Goal: Task Accomplishment & Management: Complete application form

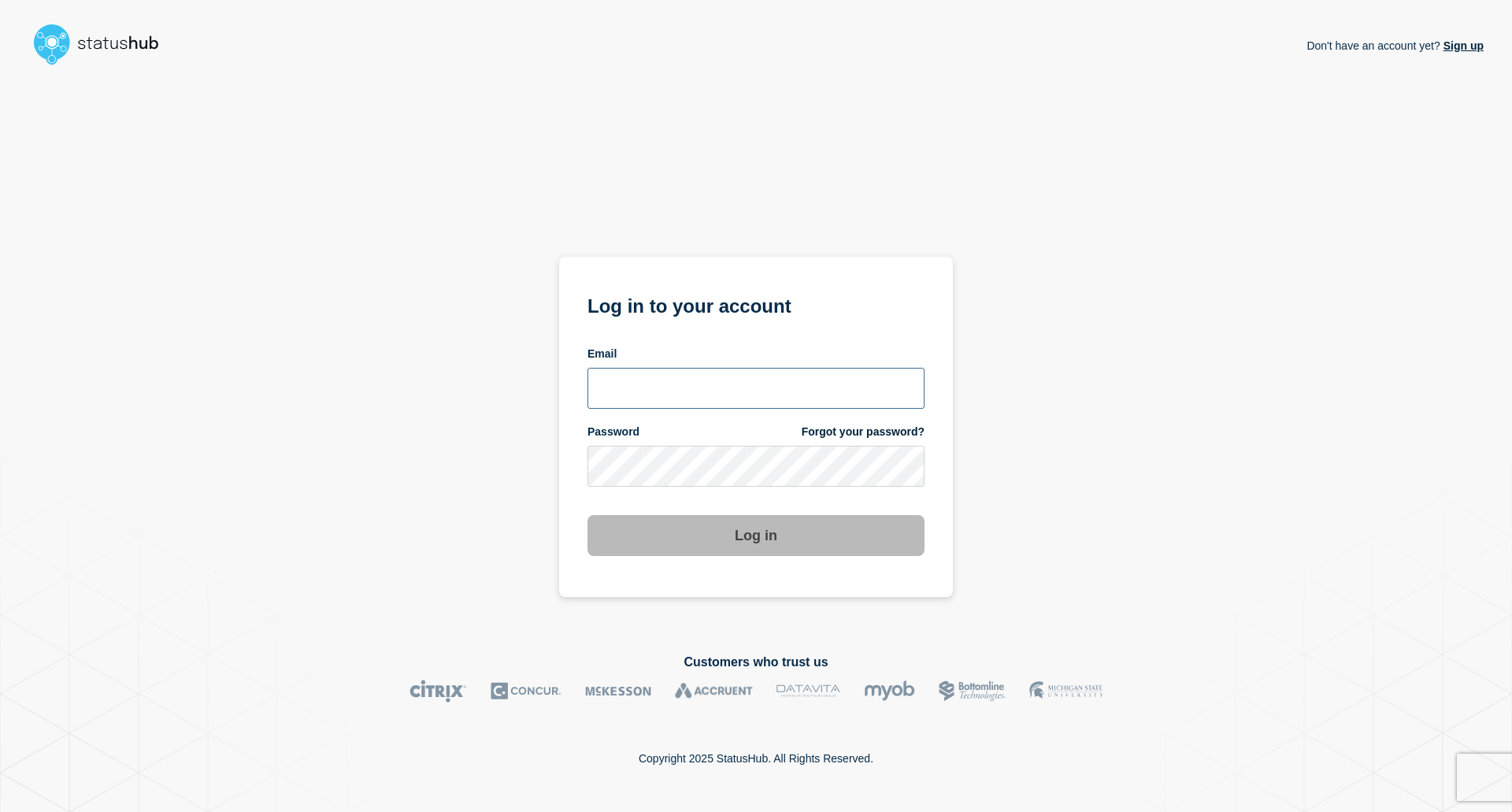
type input "mia.gronvig@ist.com"
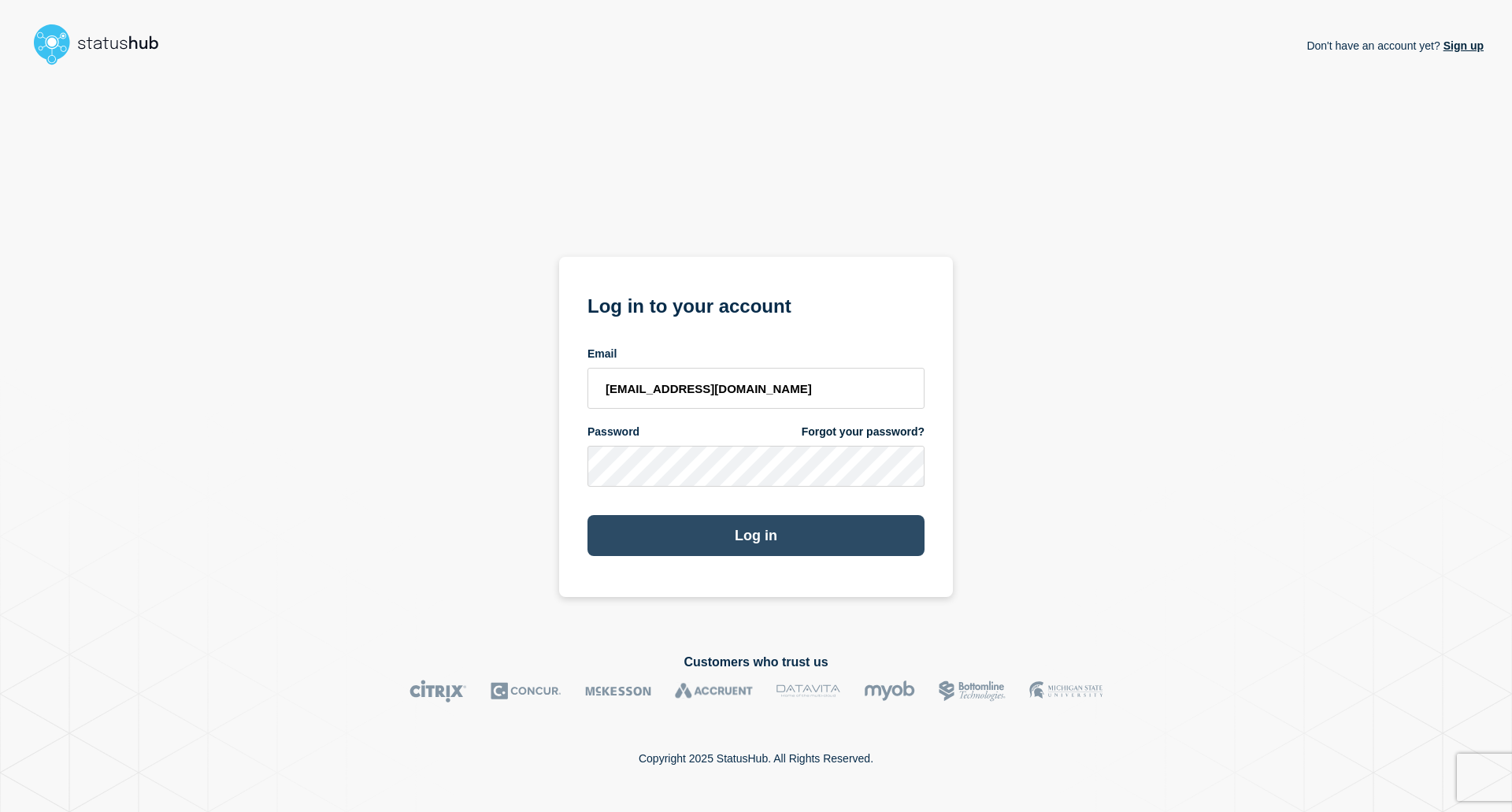
click at [727, 538] on button "Log in" at bounding box center [756, 535] width 337 height 41
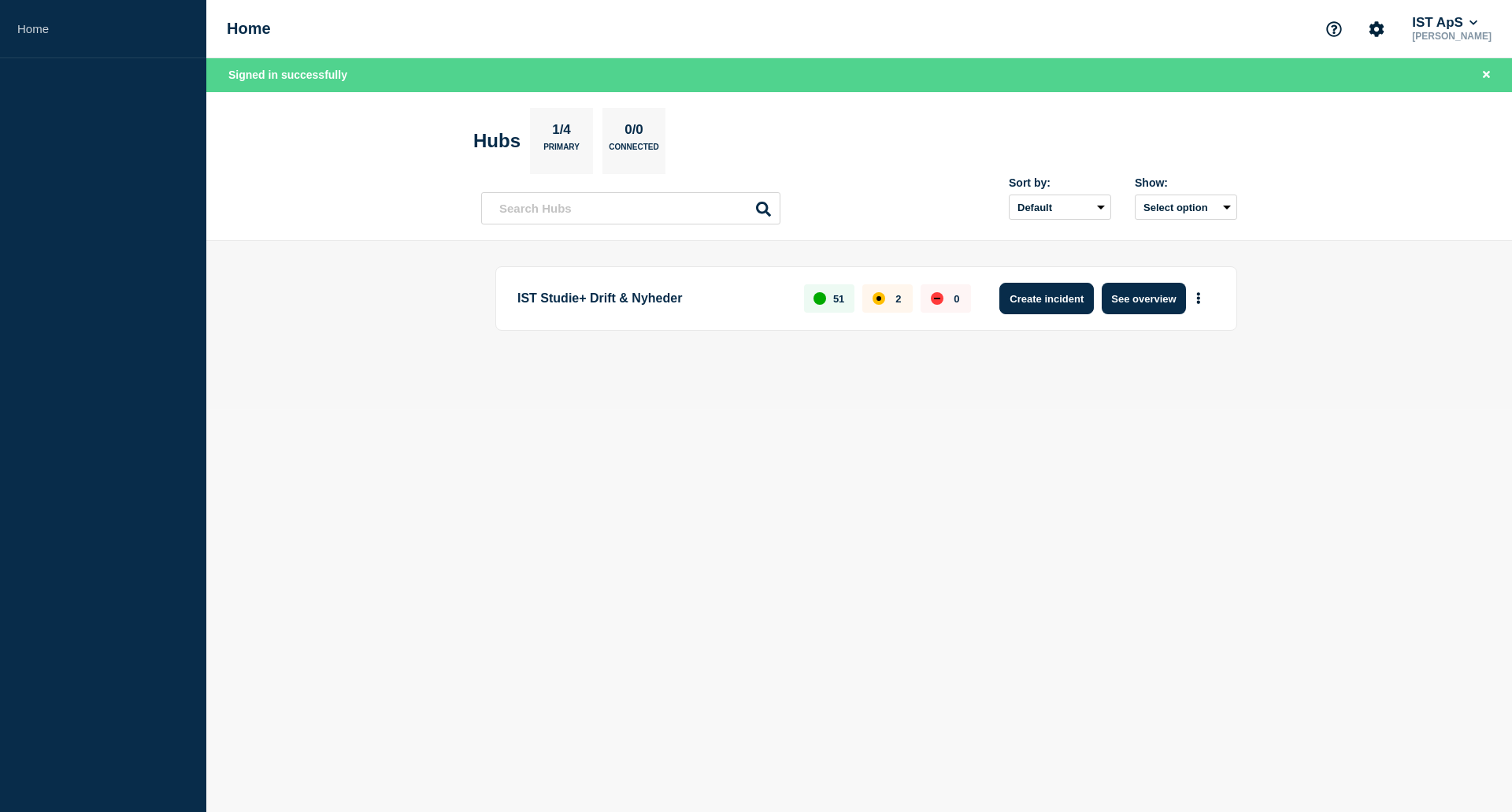
click at [1039, 301] on button "Create incident" at bounding box center [1047, 299] width 95 height 32
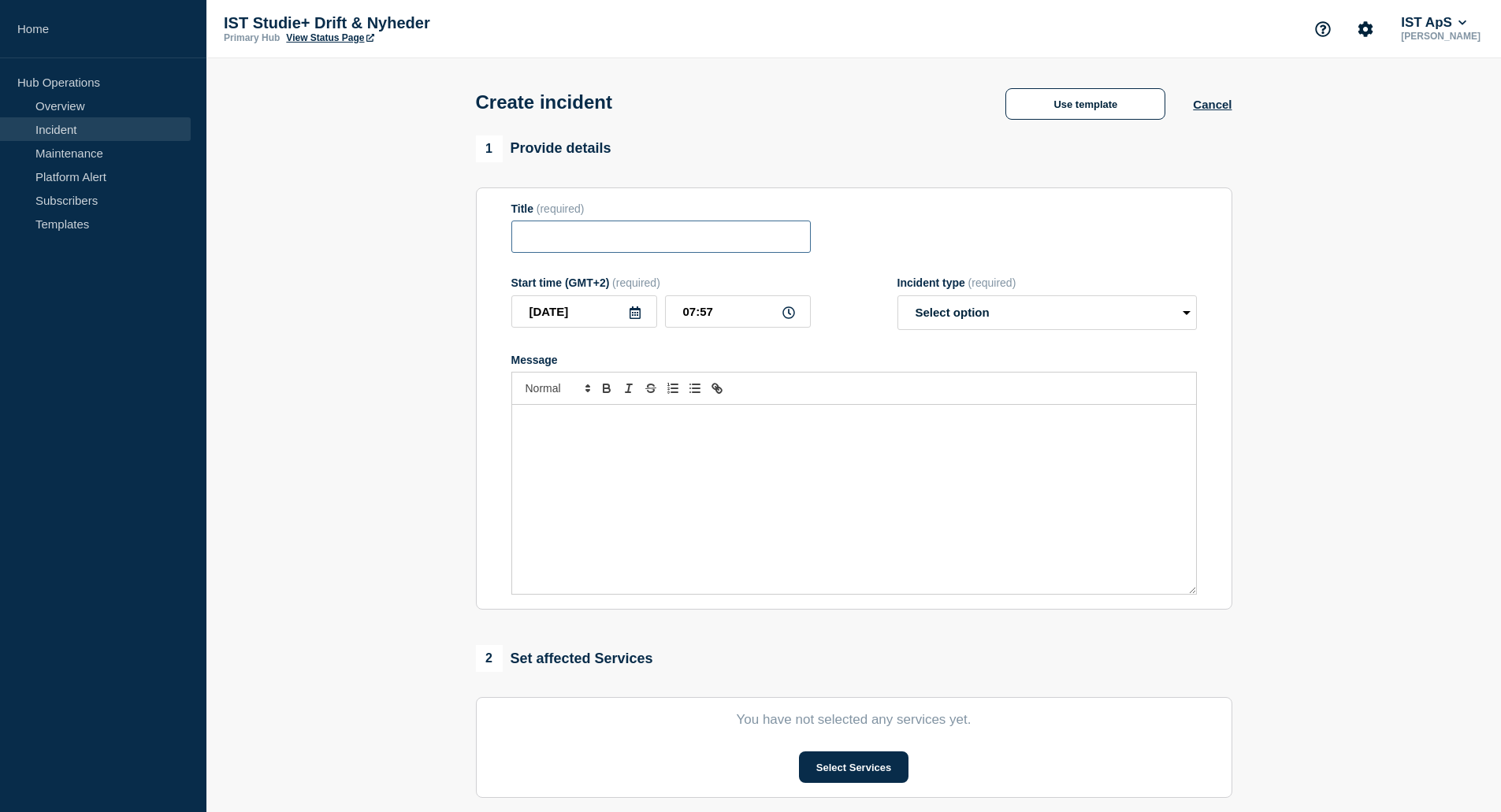
click at [598, 244] on input "Title" at bounding box center [661, 236] width 300 height 33
type input "Notifikationsmails kommer ikke ud"
click at [1180, 309] on select "Select option Investigating Identified Monitoring" at bounding box center [1047, 312] width 300 height 34
select select "investigating"
click at [897, 299] on select "Select option Investigating Identified Monitoring" at bounding box center [1047, 312] width 300 height 34
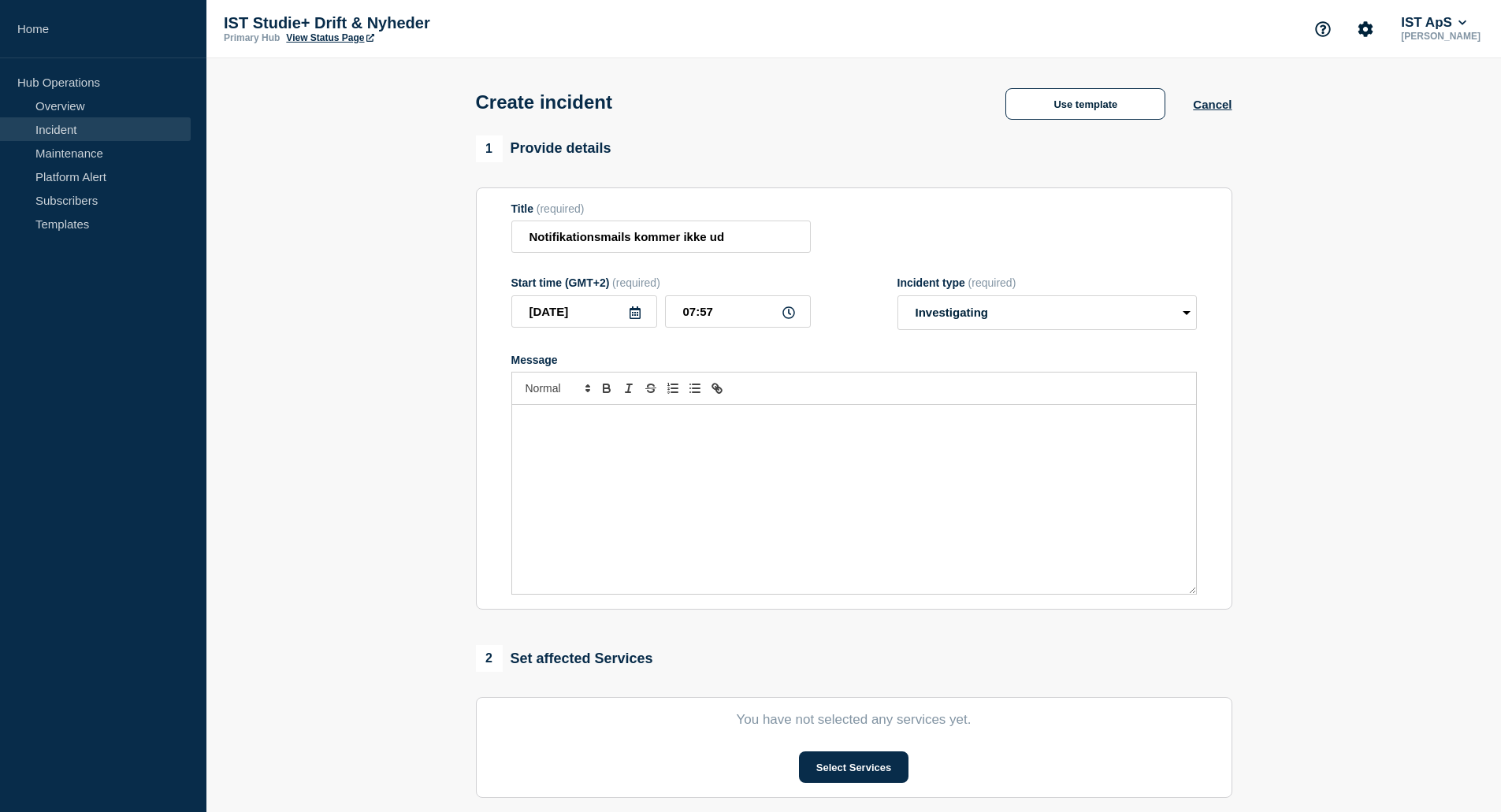
click at [533, 443] on div "Message" at bounding box center [854, 499] width 684 height 189
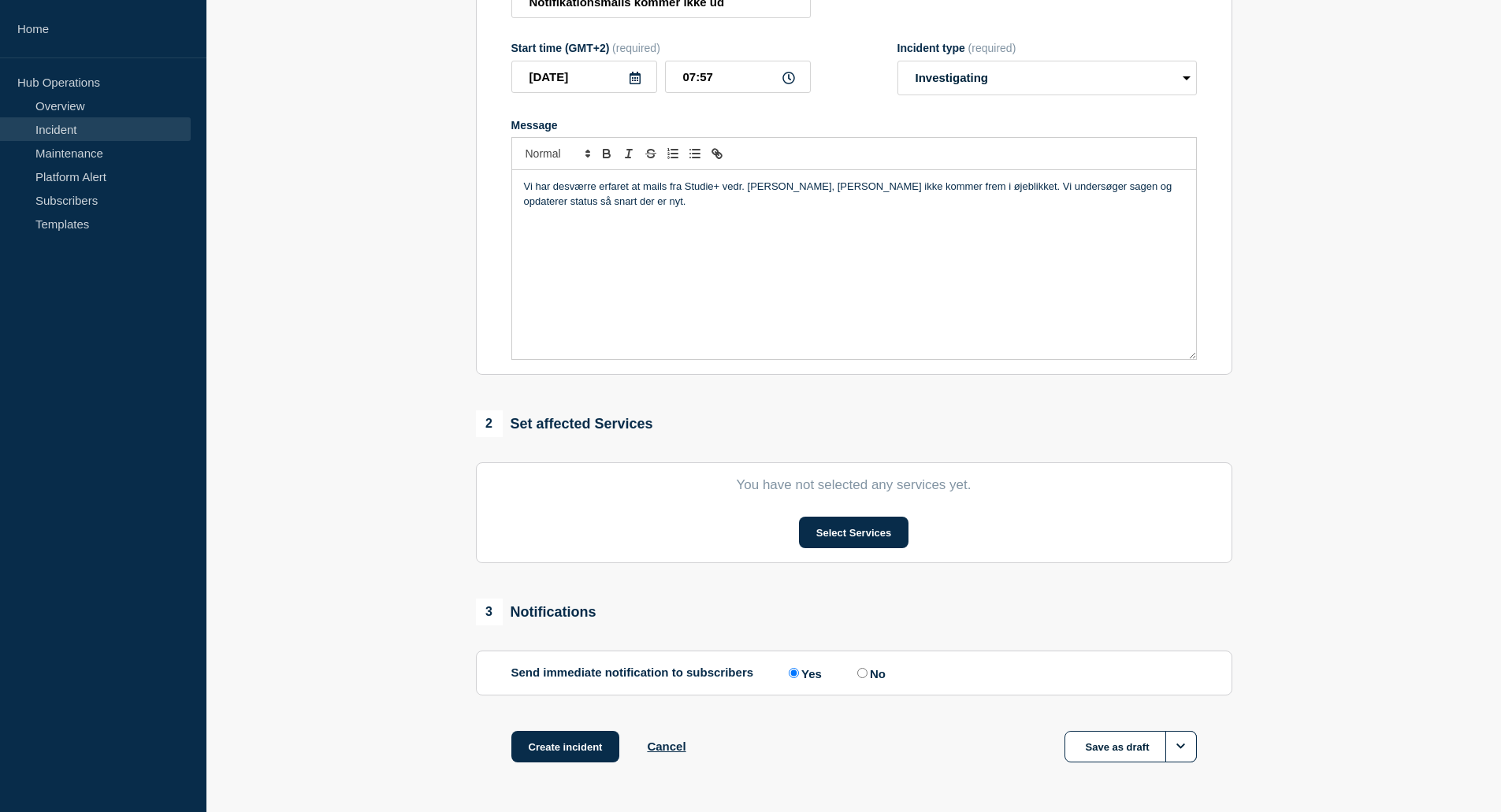
scroll to position [292, 0]
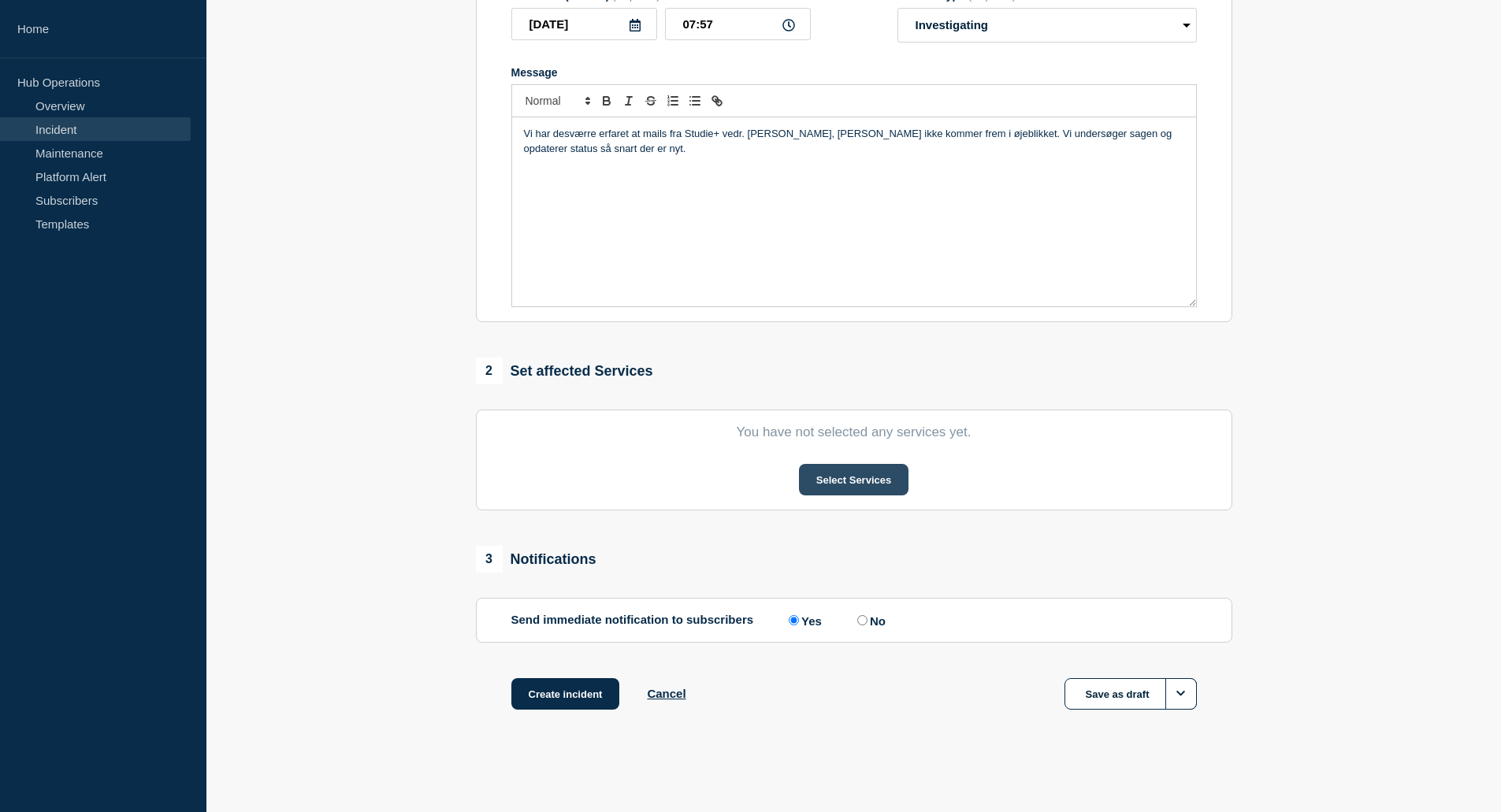
click at [863, 482] on button "Select Services" at bounding box center [853, 480] width 110 height 32
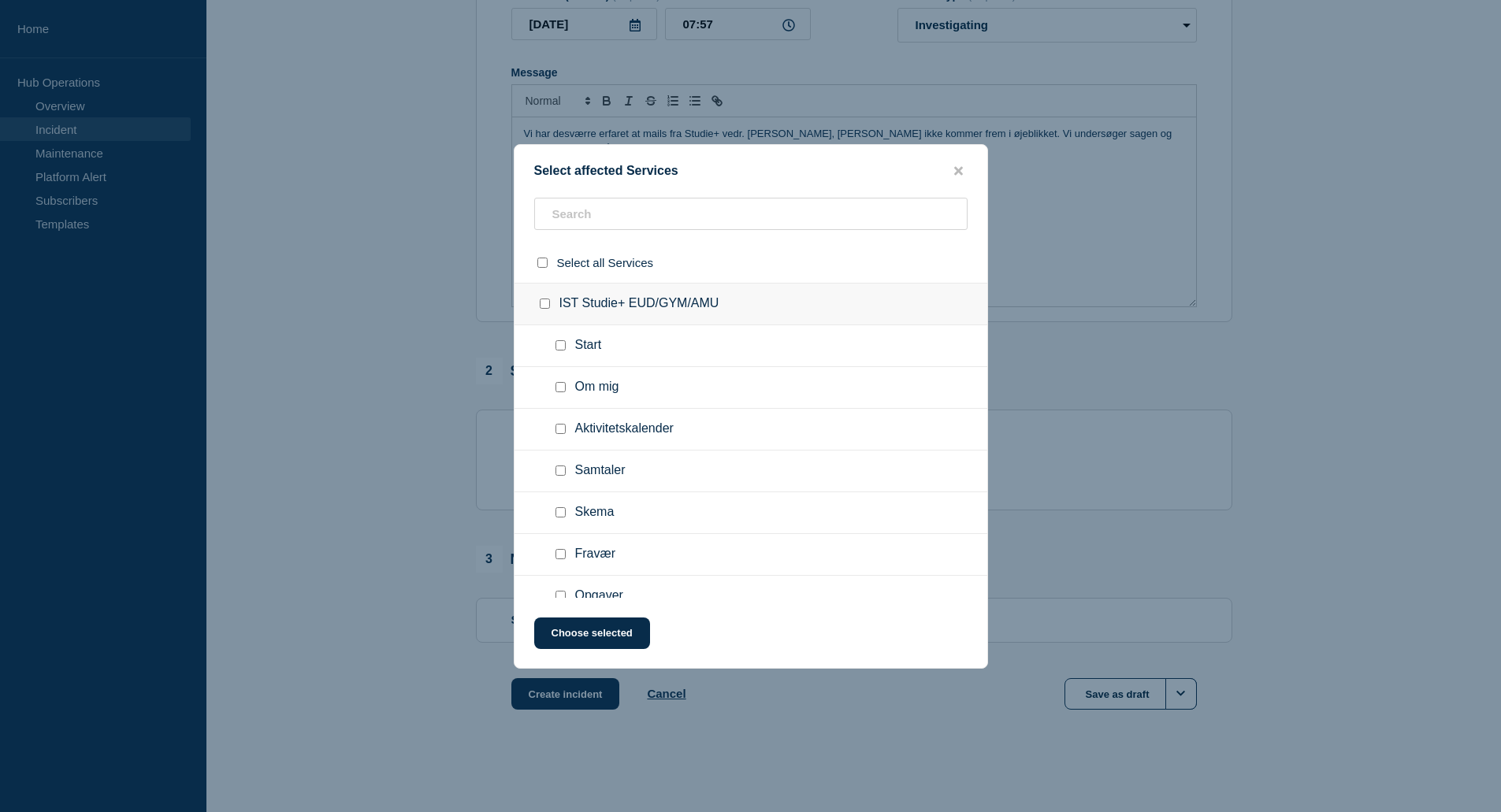
click at [540, 263] on input "select all checkbox" at bounding box center [542, 263] width 11 height 11
checkbox input "true"
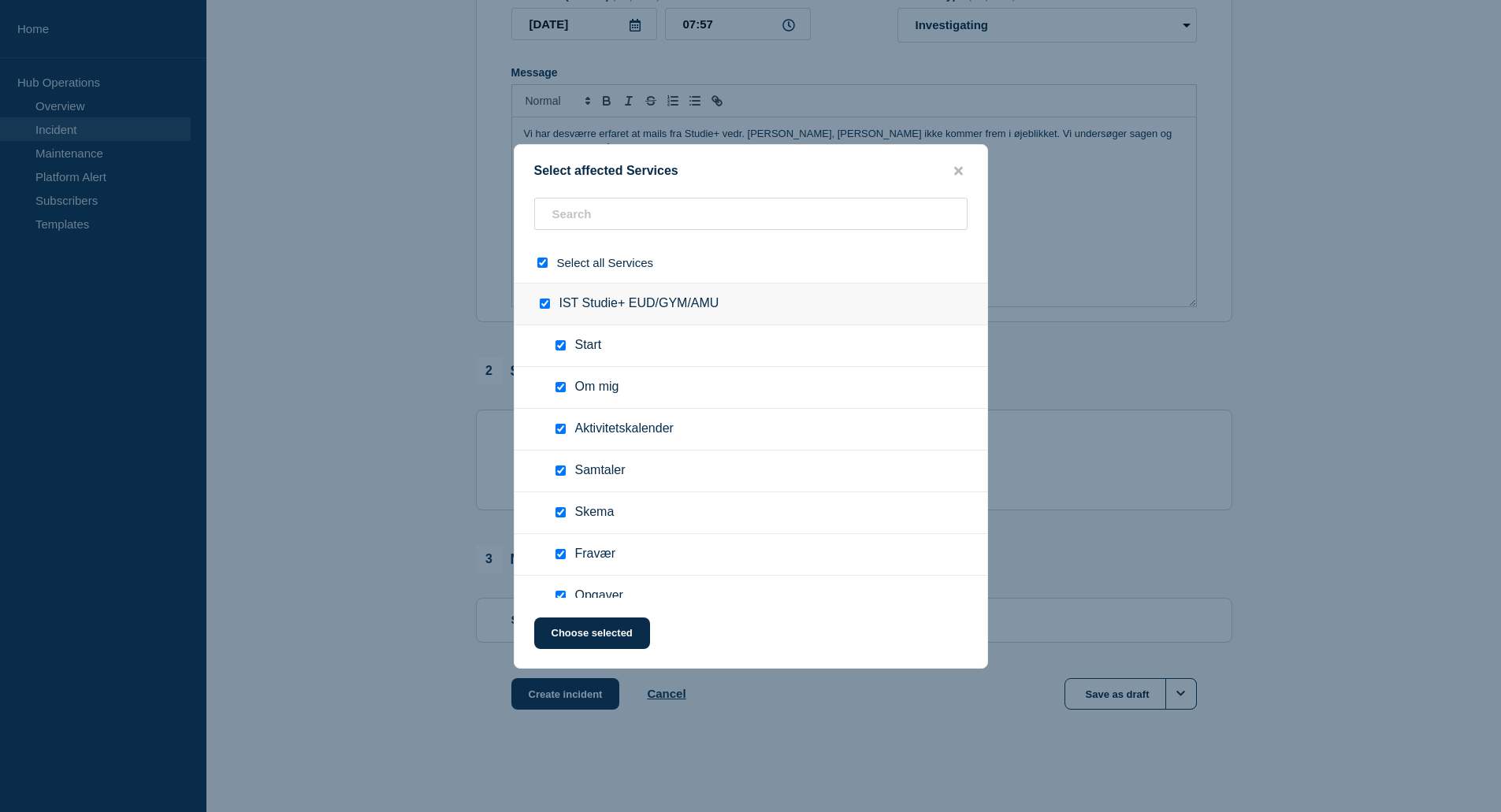
checkbox input "true"
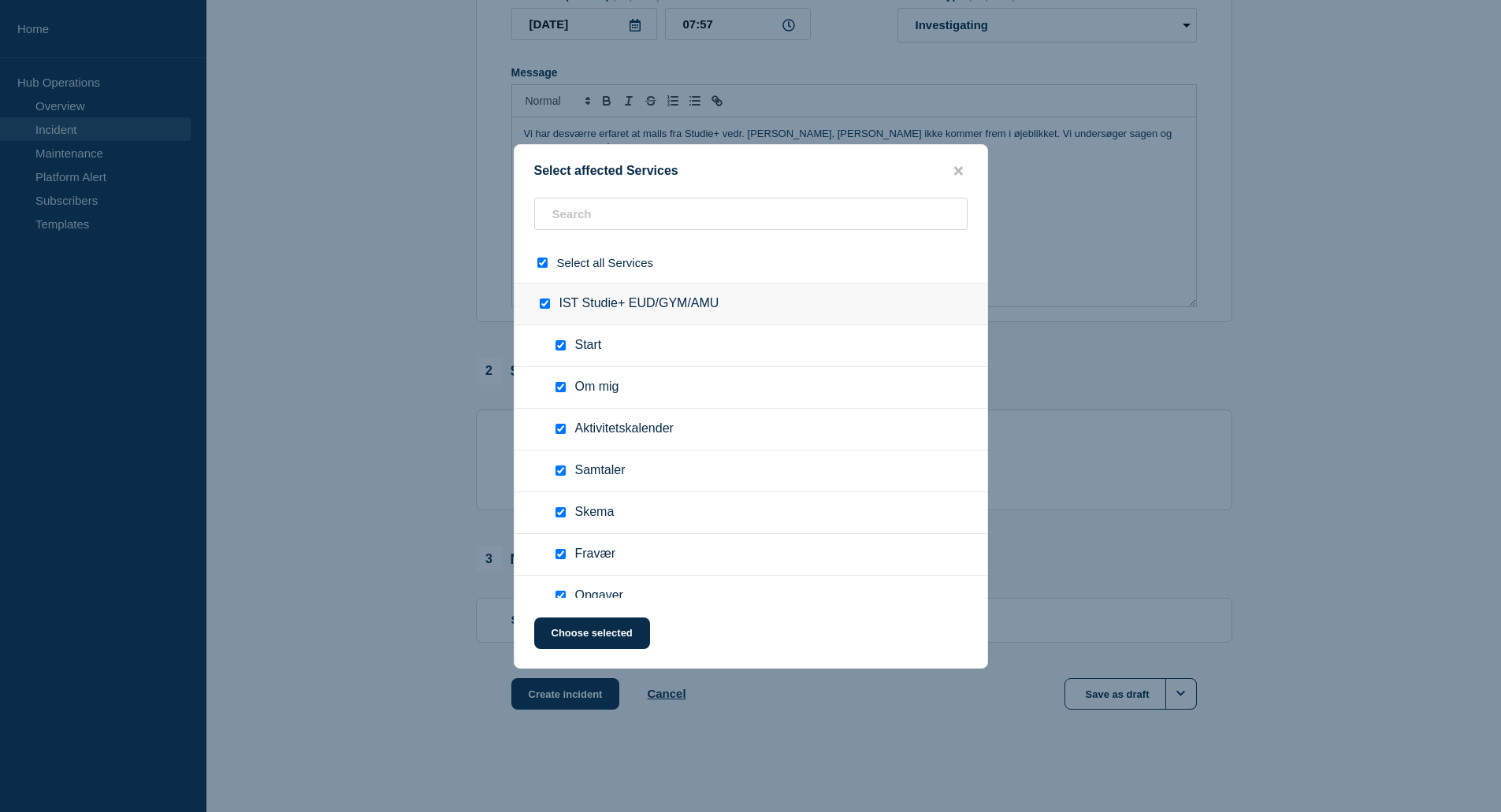
checkbox input "true"
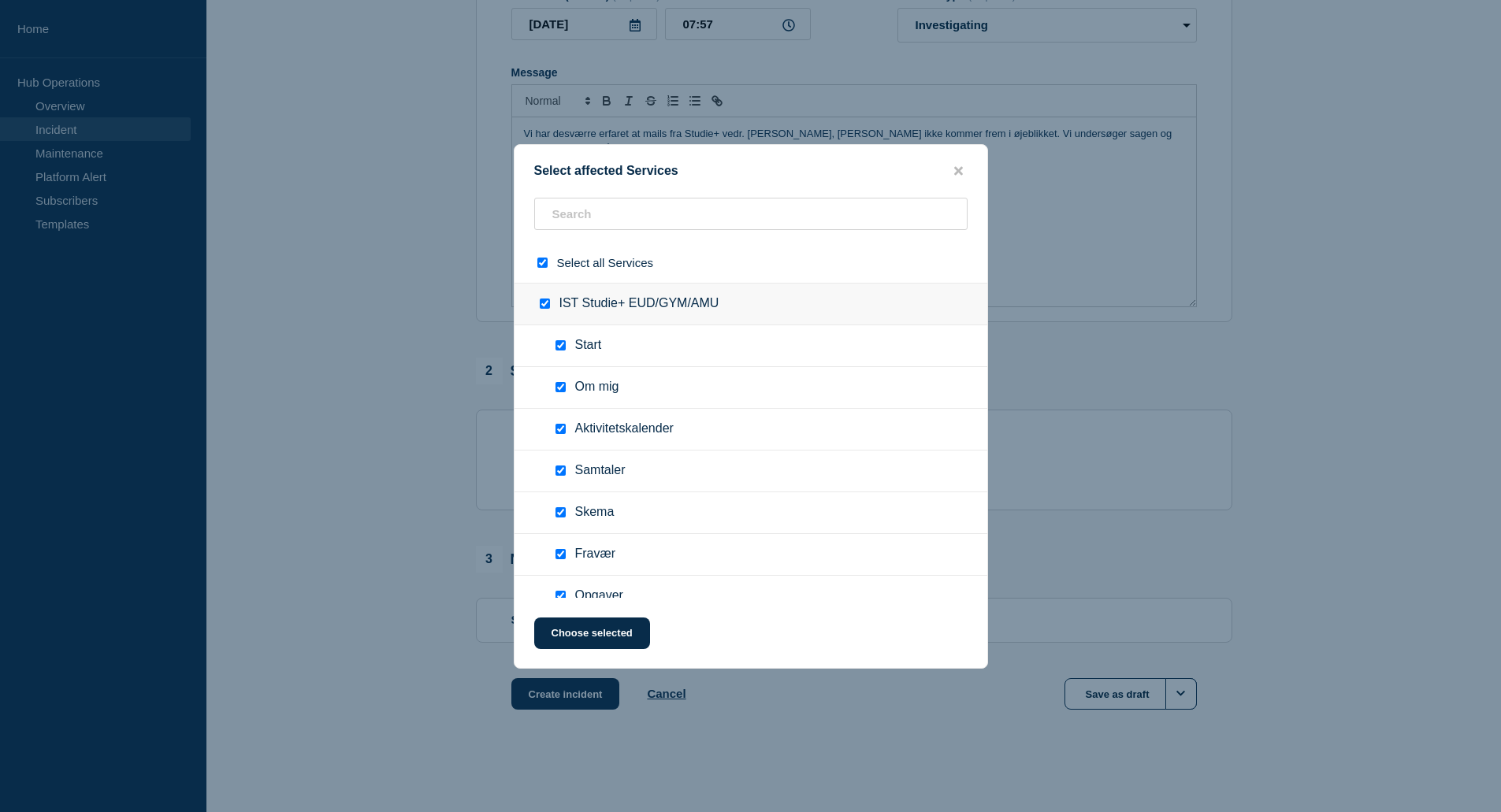
checkbox input "true"
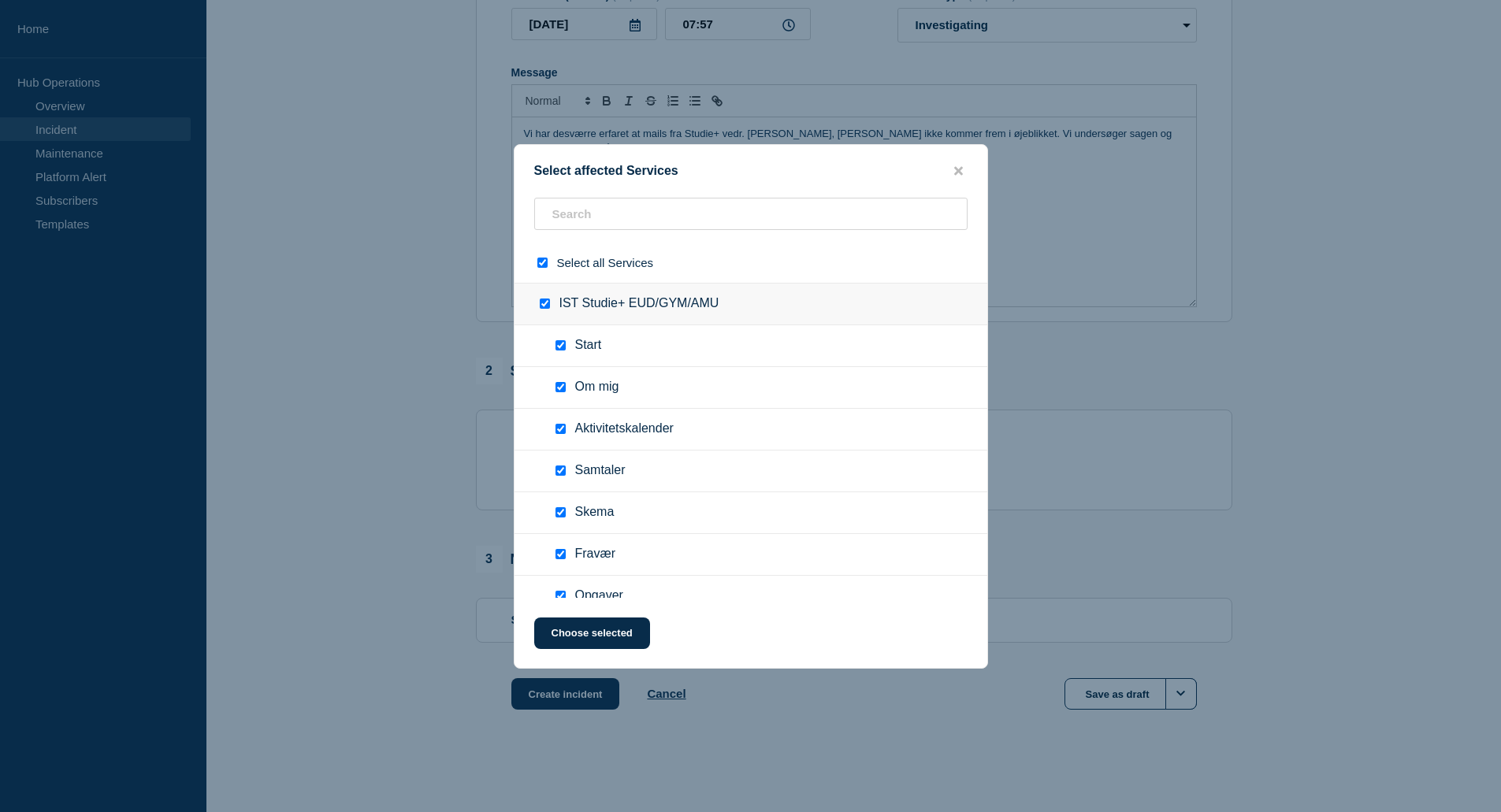
checkbox input "true"
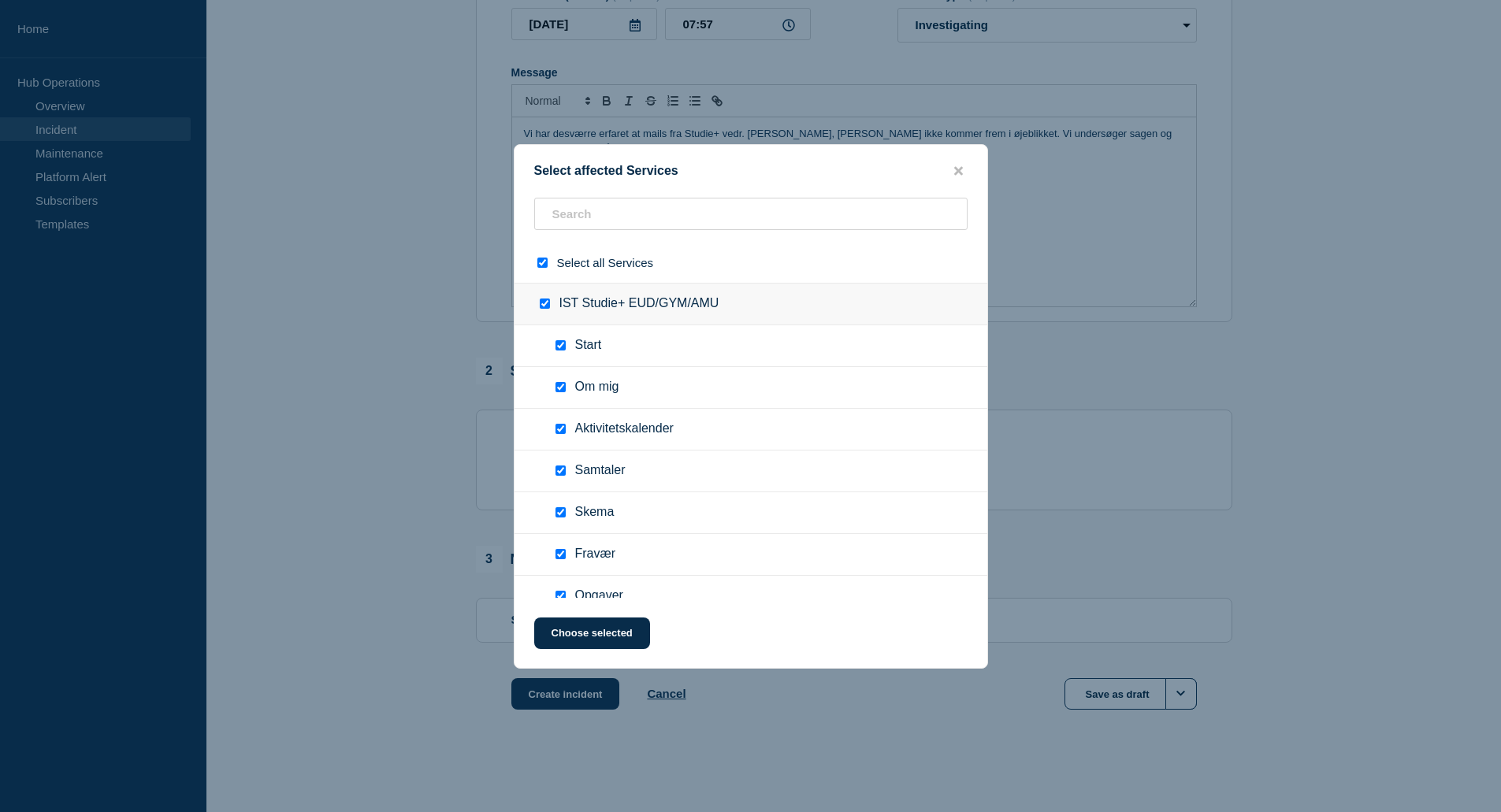
checkbox input "true"
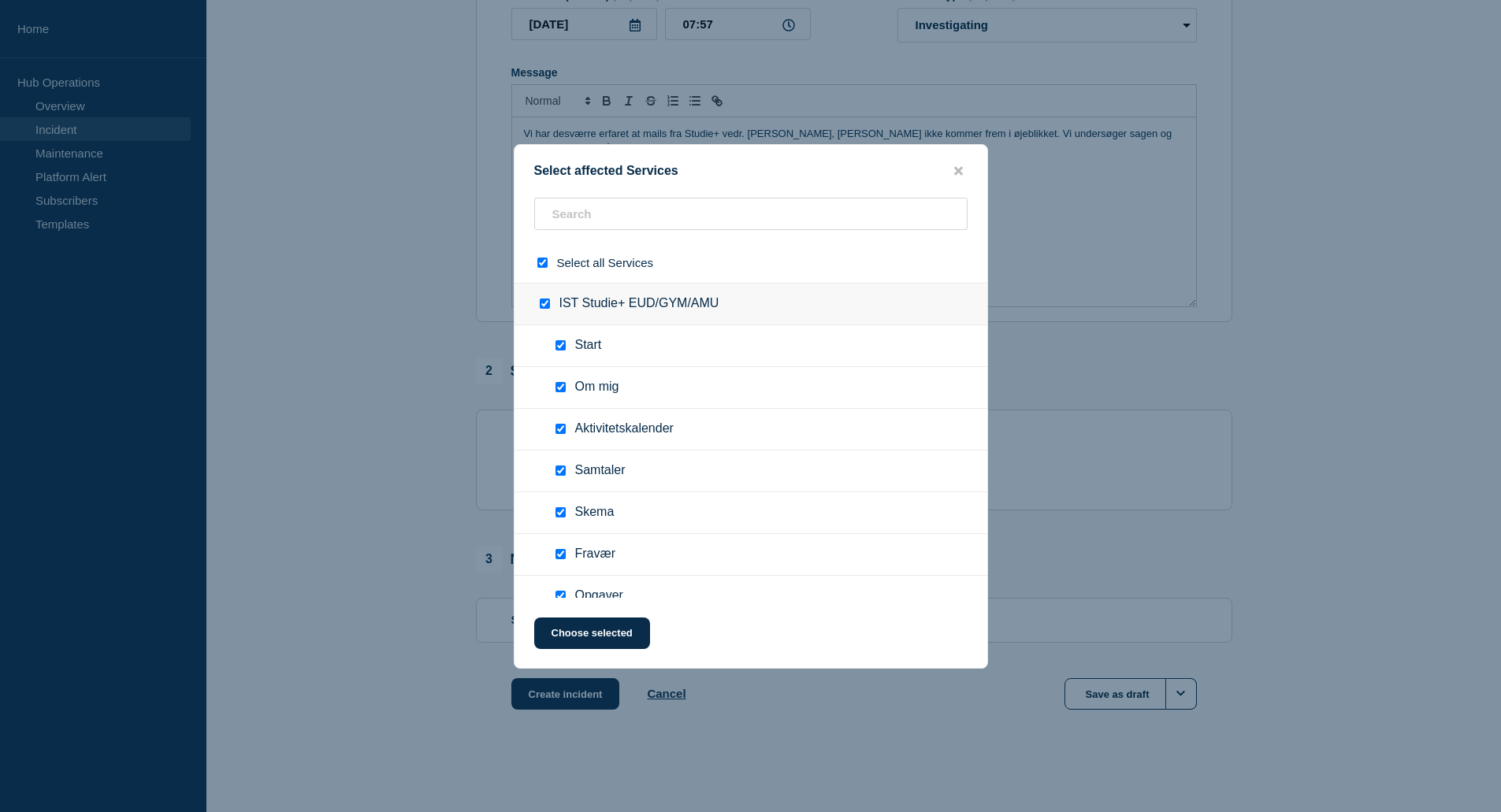
checkbox input "true"
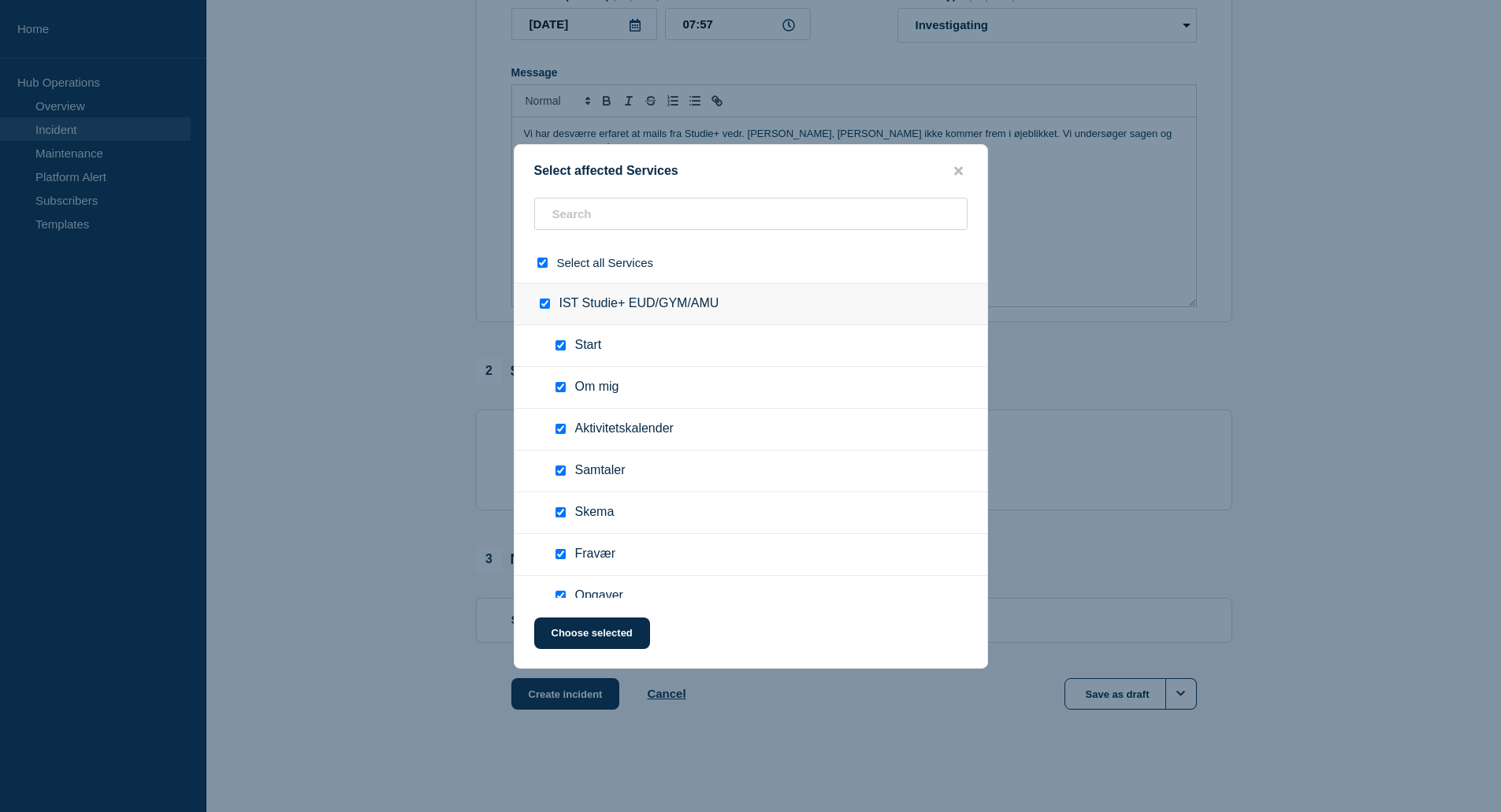
checkbox input "true"
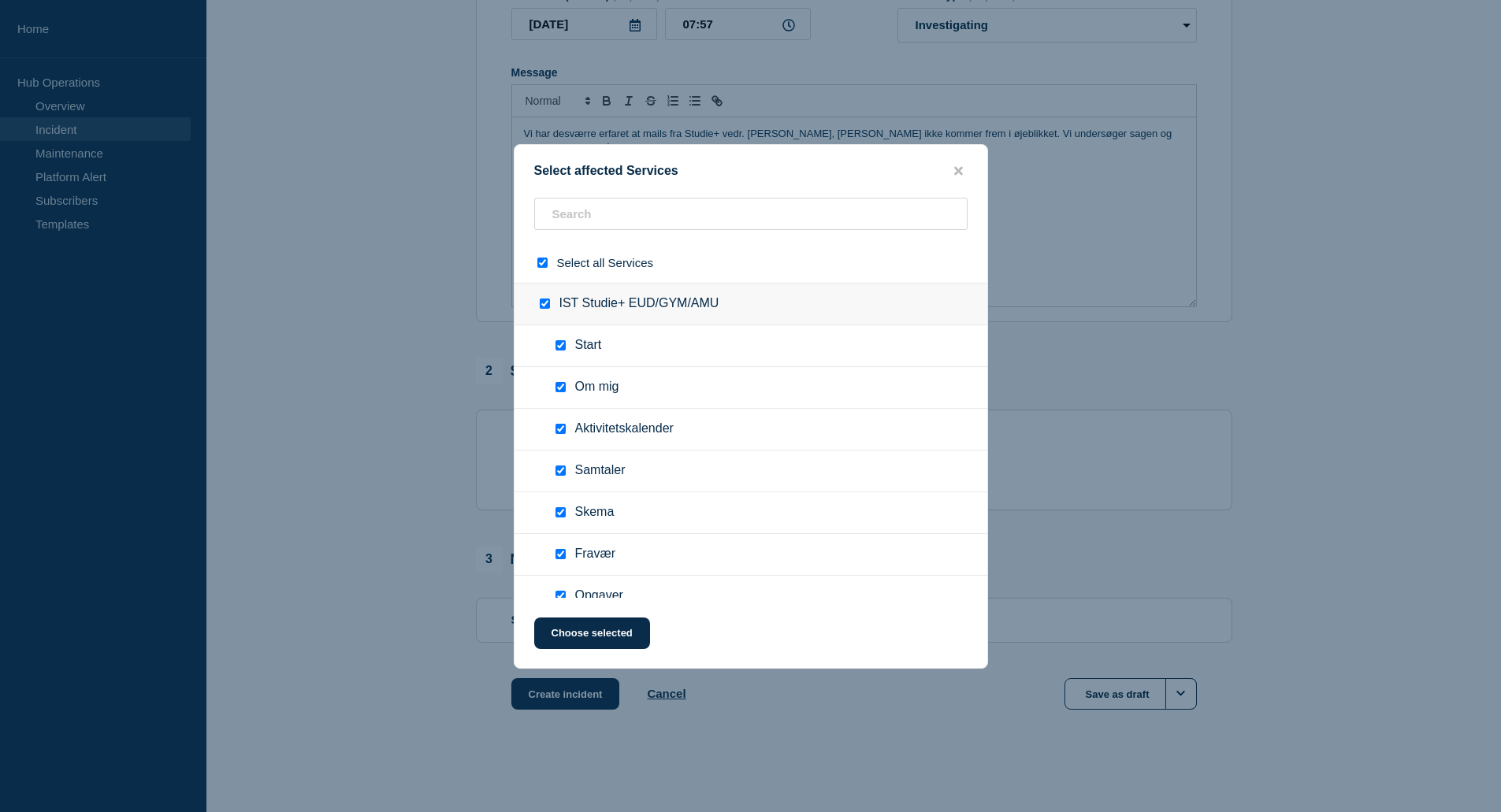
checkbox input "true"
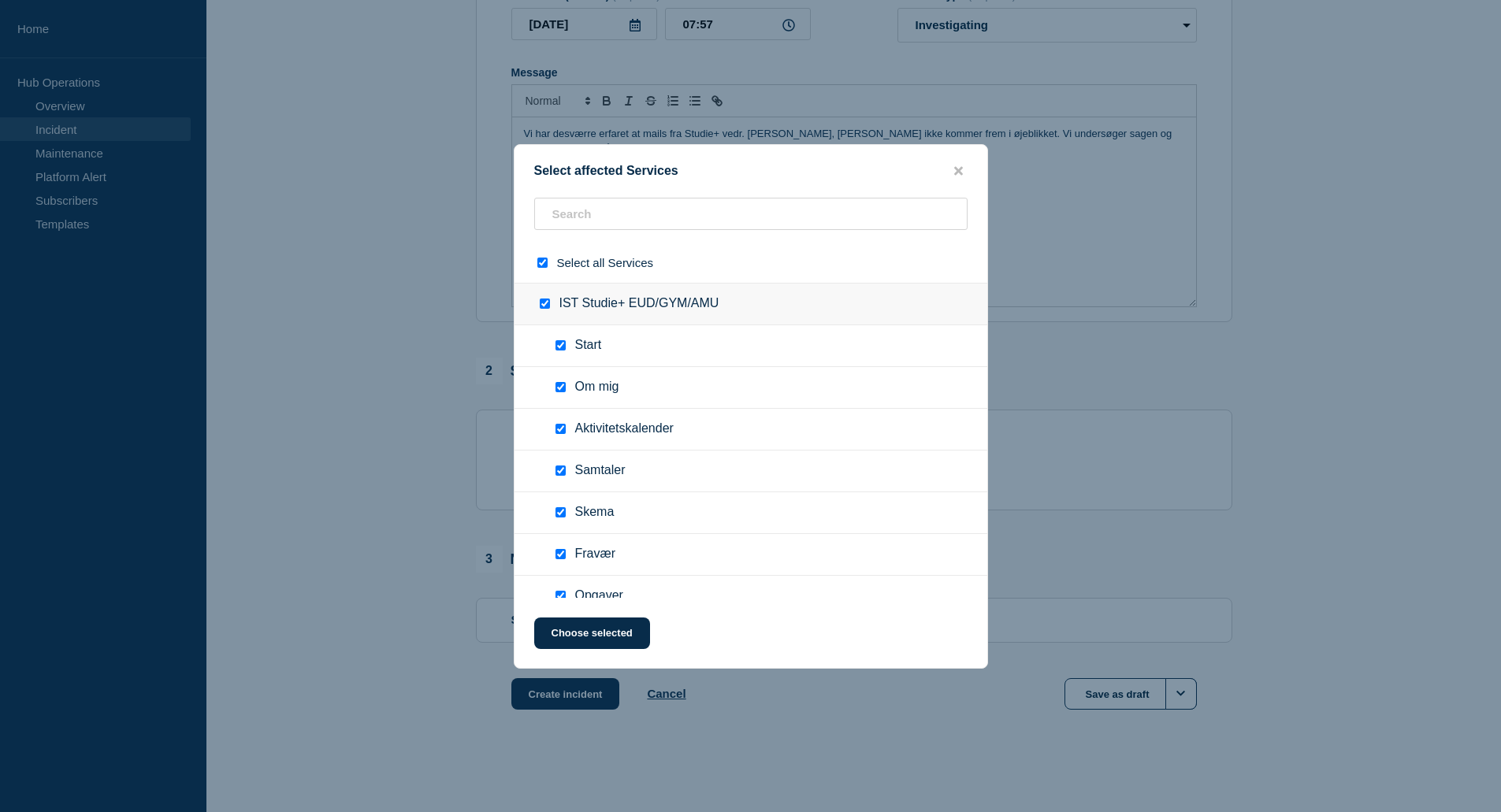
checkbox input "true"
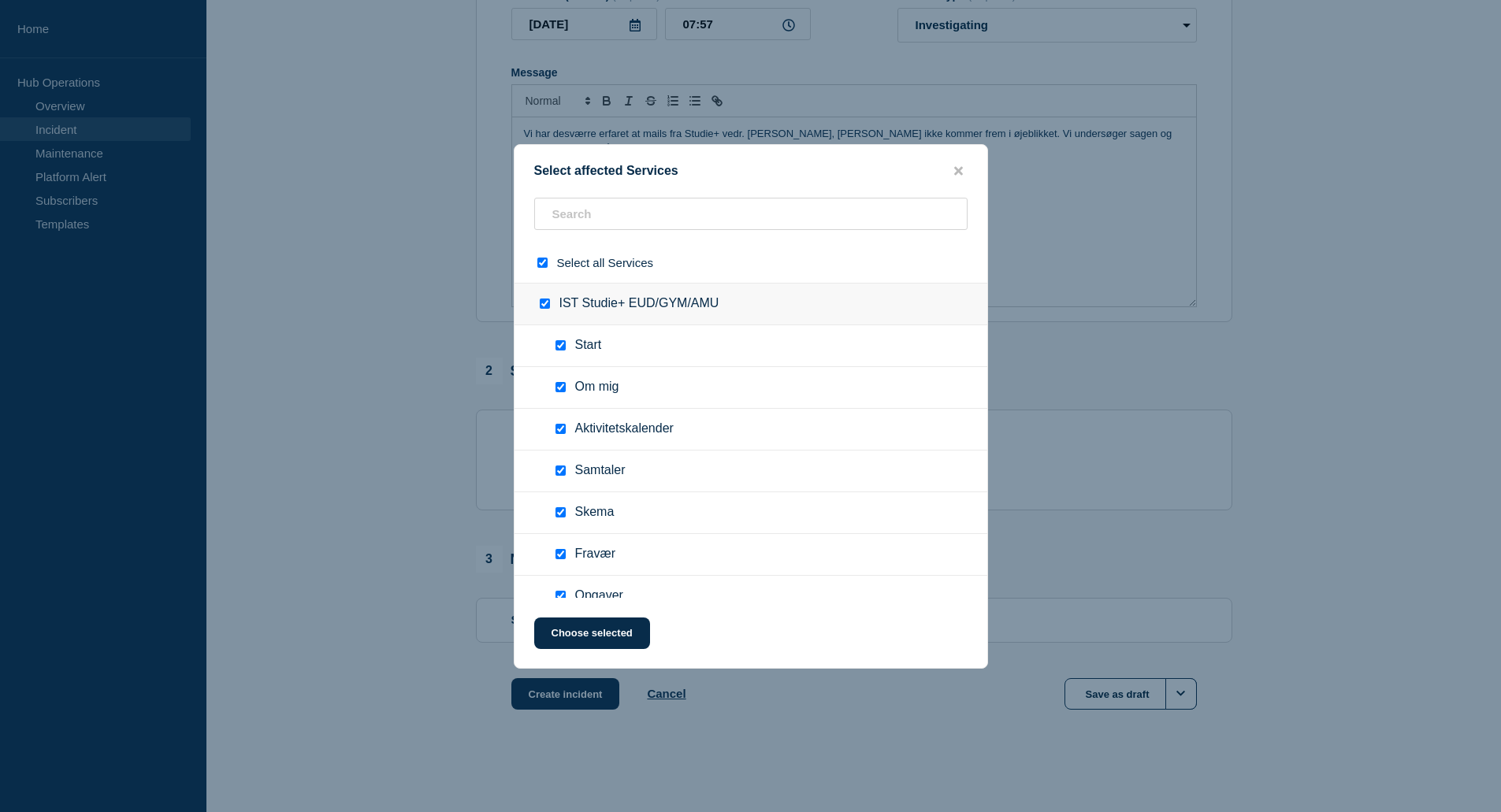
checkbox input "true"
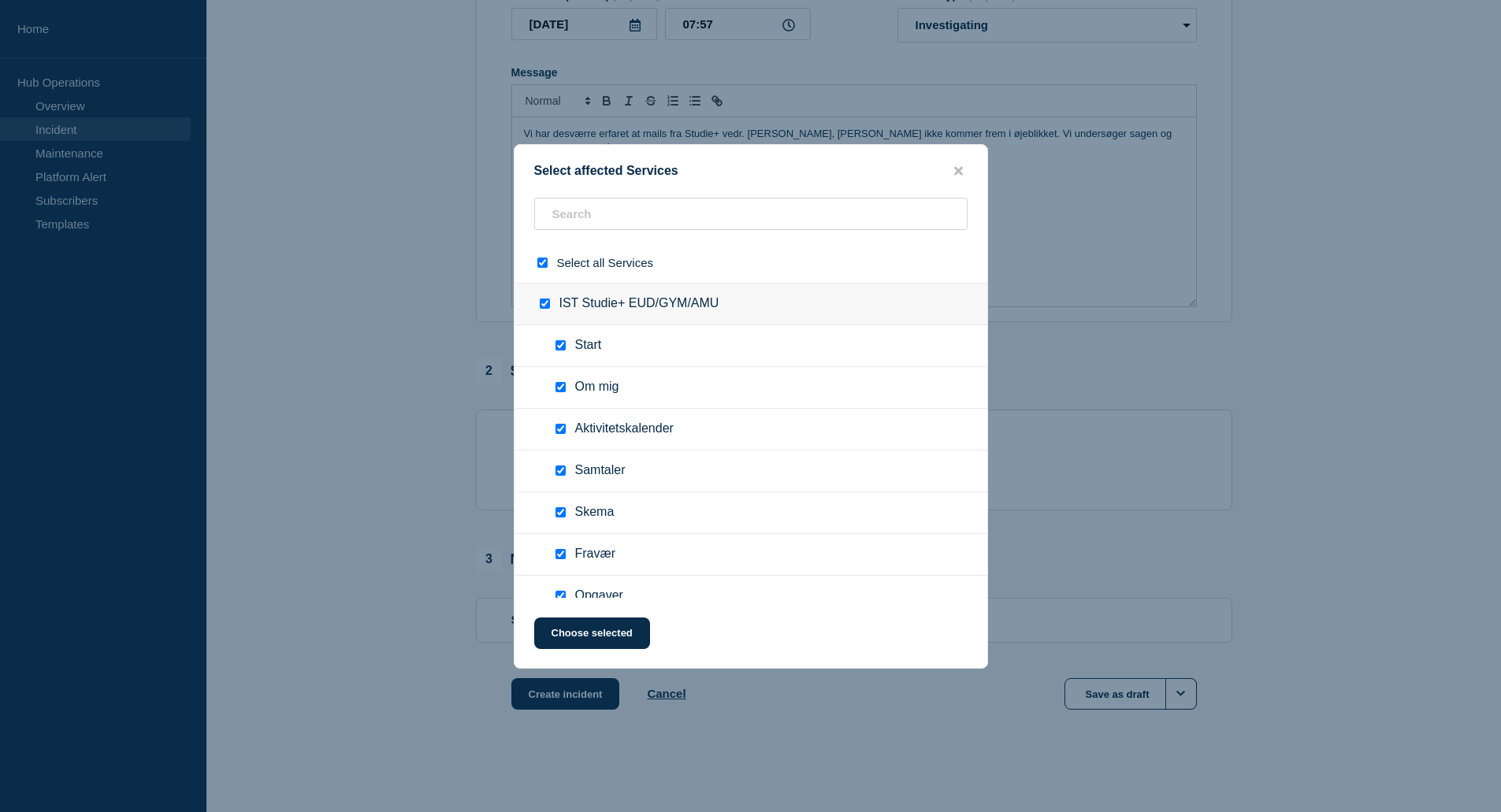
checkbox input "true"
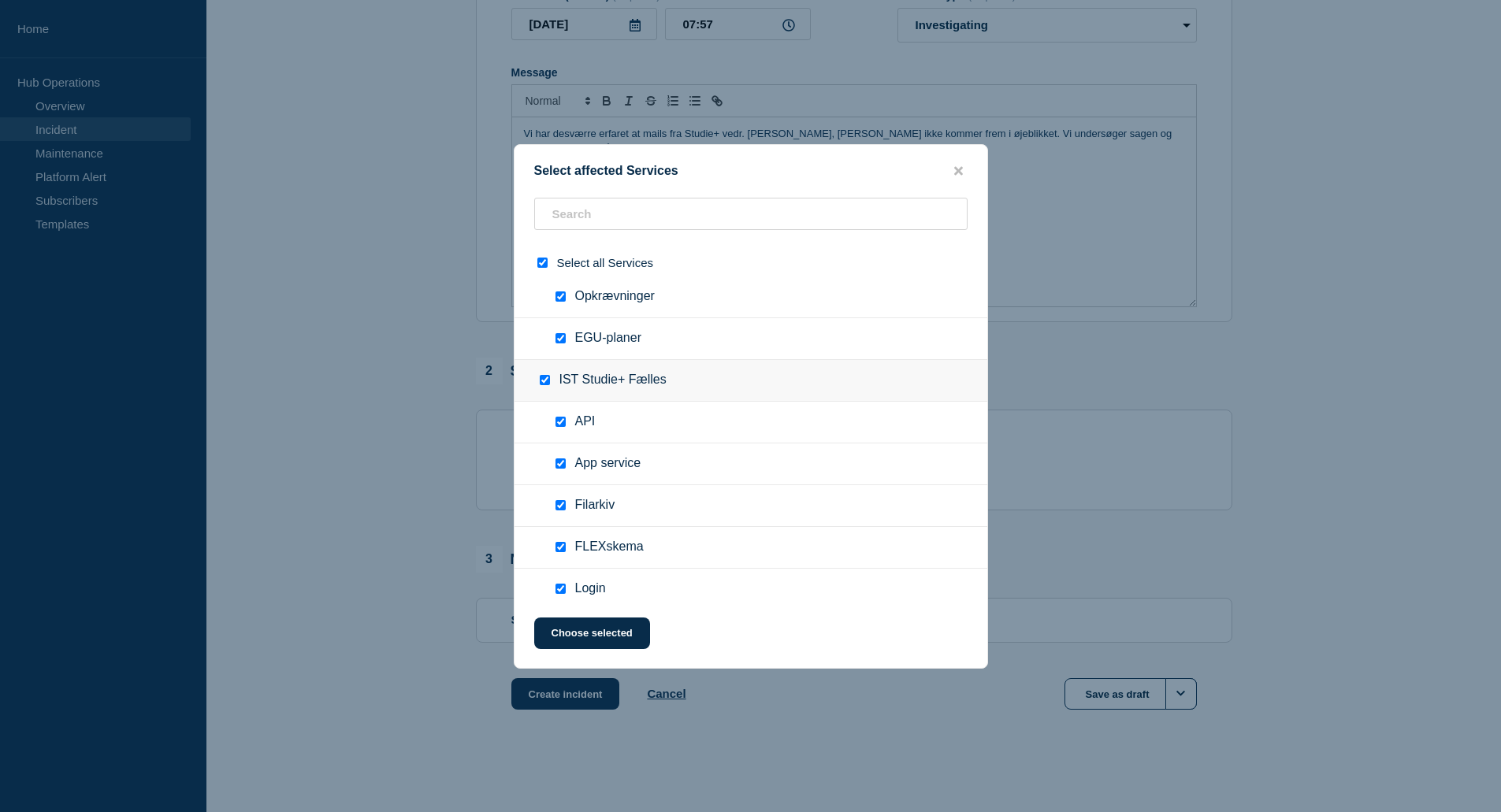
scroll to position [2024, 0]
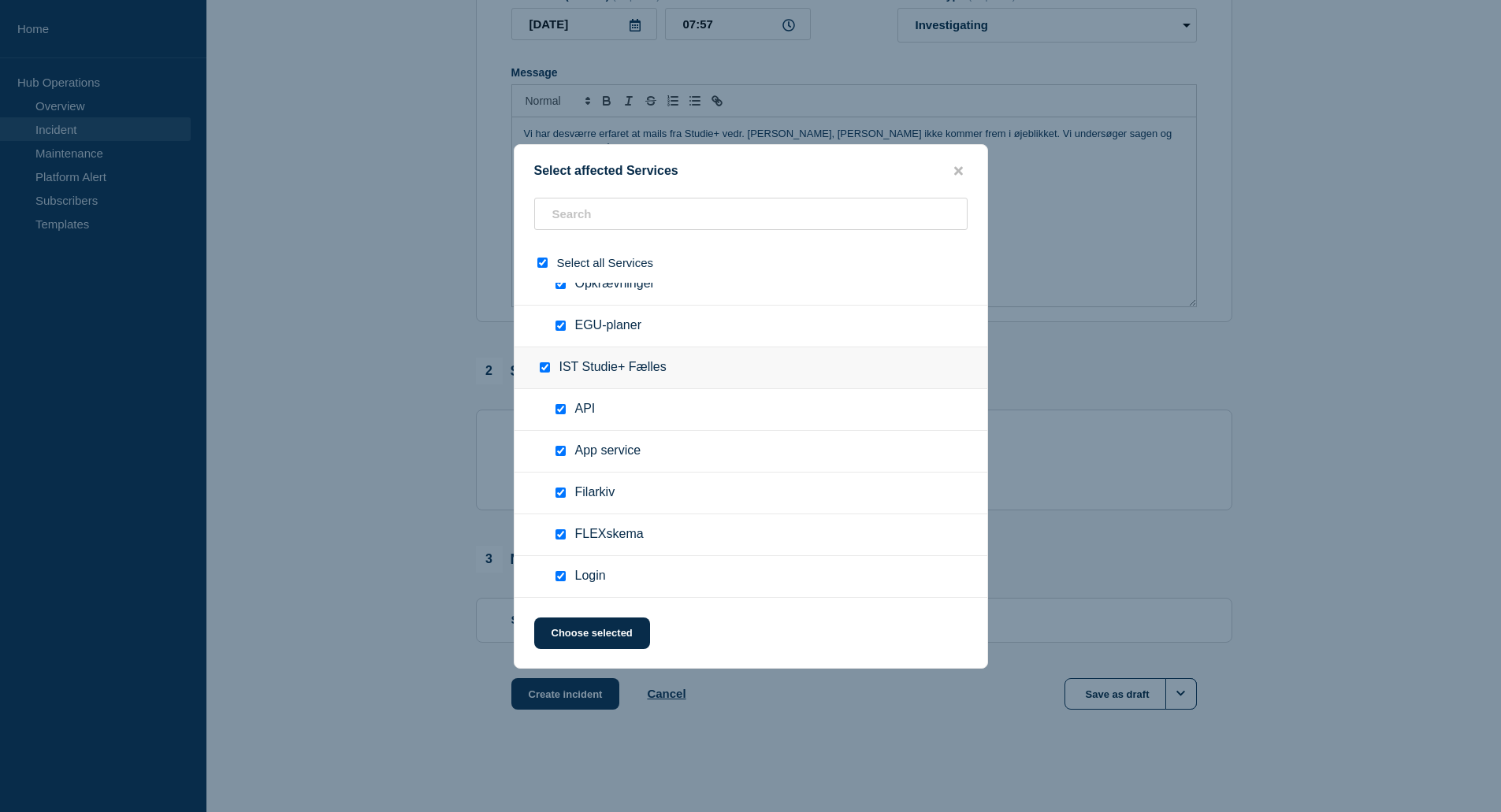
click at [563, 410] on input "API checkbox" at bounding box center [561, 410] width 11 height 11
checkbox input "false"
click at [561, 454] on input "App service checkbox" at bounding box center [561, 451] width 11 height 11
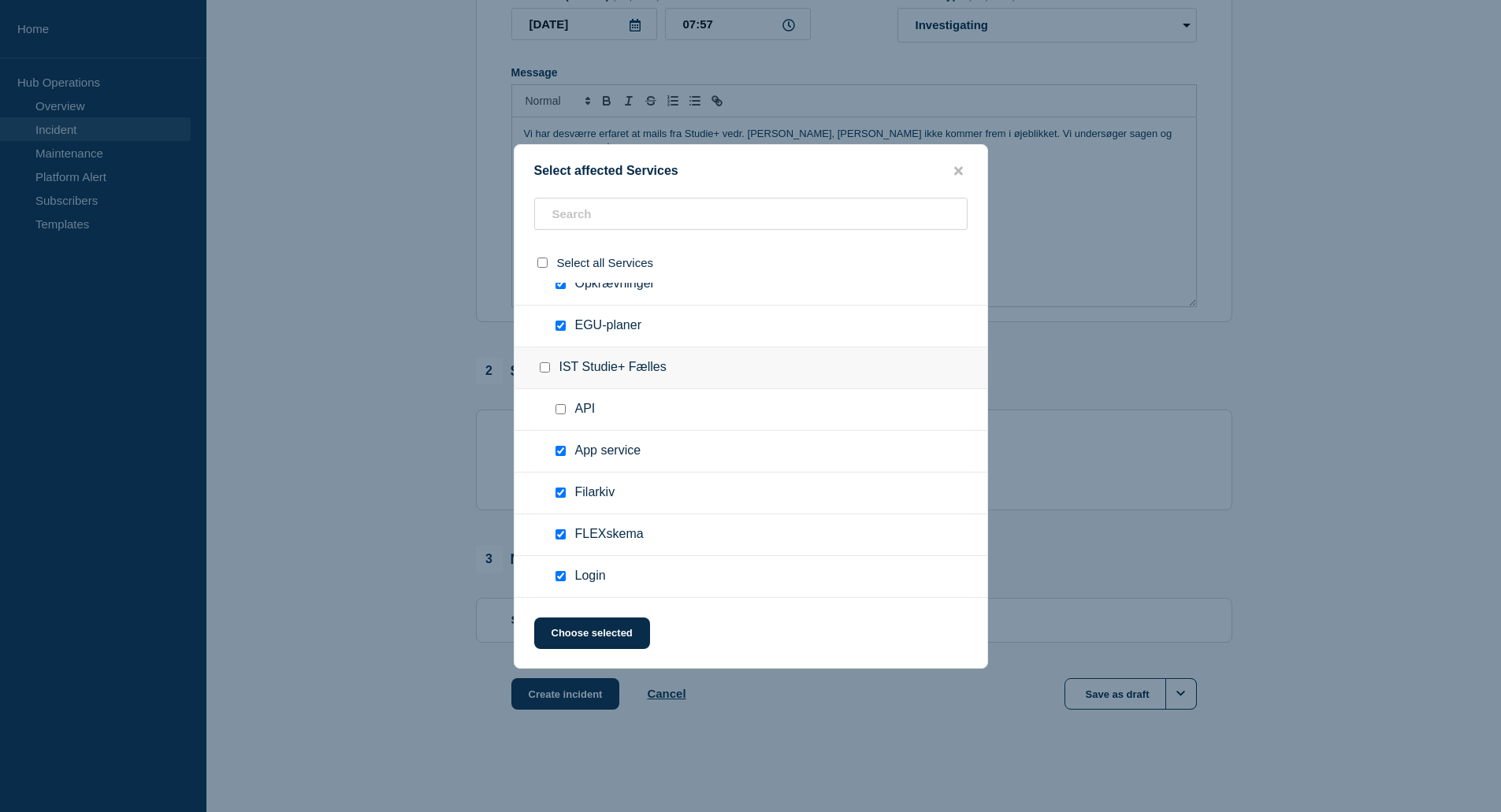
checkbox input "false"
click at [560, 496] on input "Filarkiv checkbox" at bounding box center [561, 493] width 11 height 11
checkbox input "false"
click at [560, 537] on input "FLEXskema checkbox" at bounding box center [561, 535] width 11 height 11
checkbox input "false"
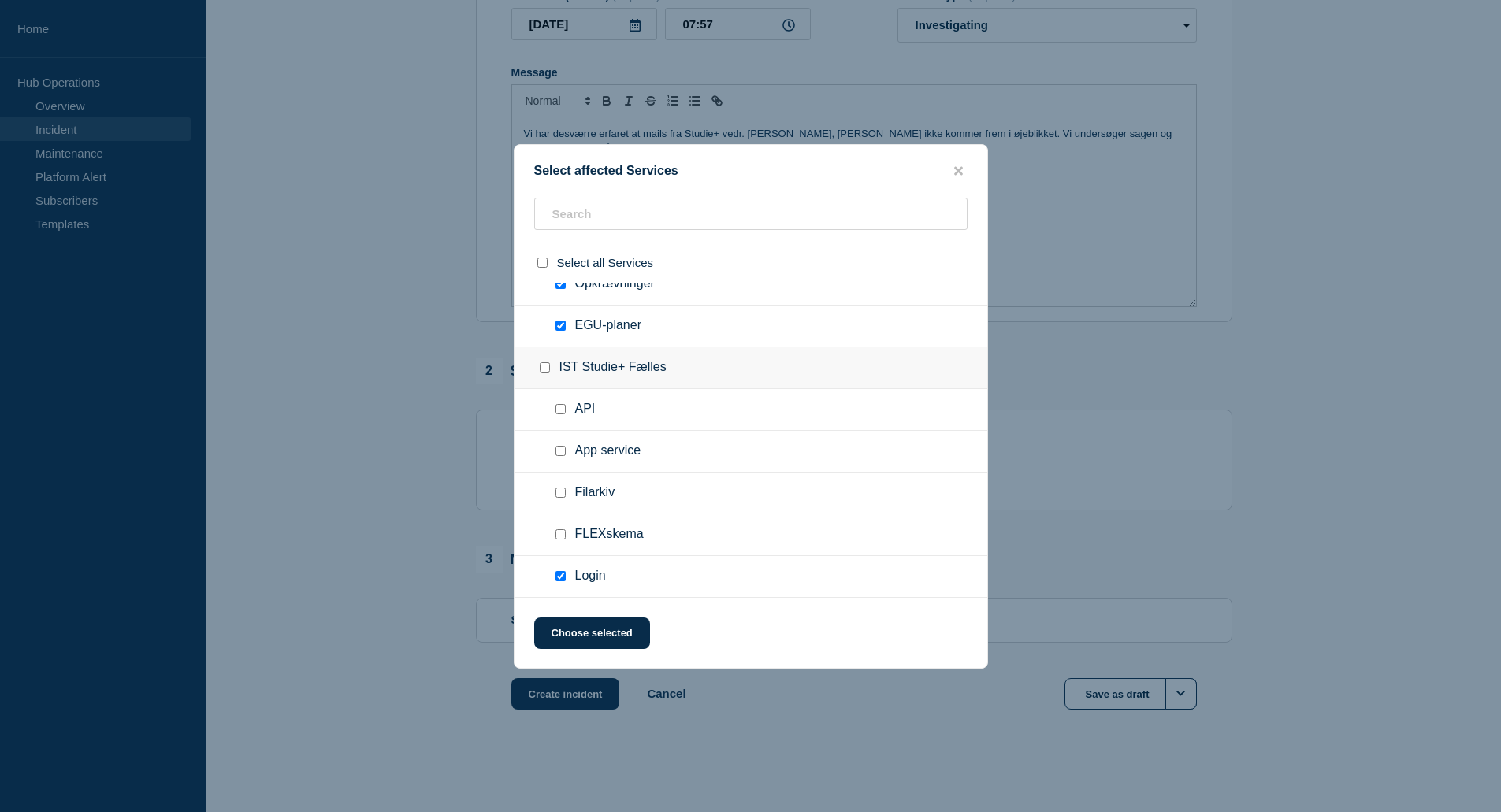
click at [557, 581] on input "Login checkbox" at bounding box center [561, 576] width 11 height 11
checkbox input "false"
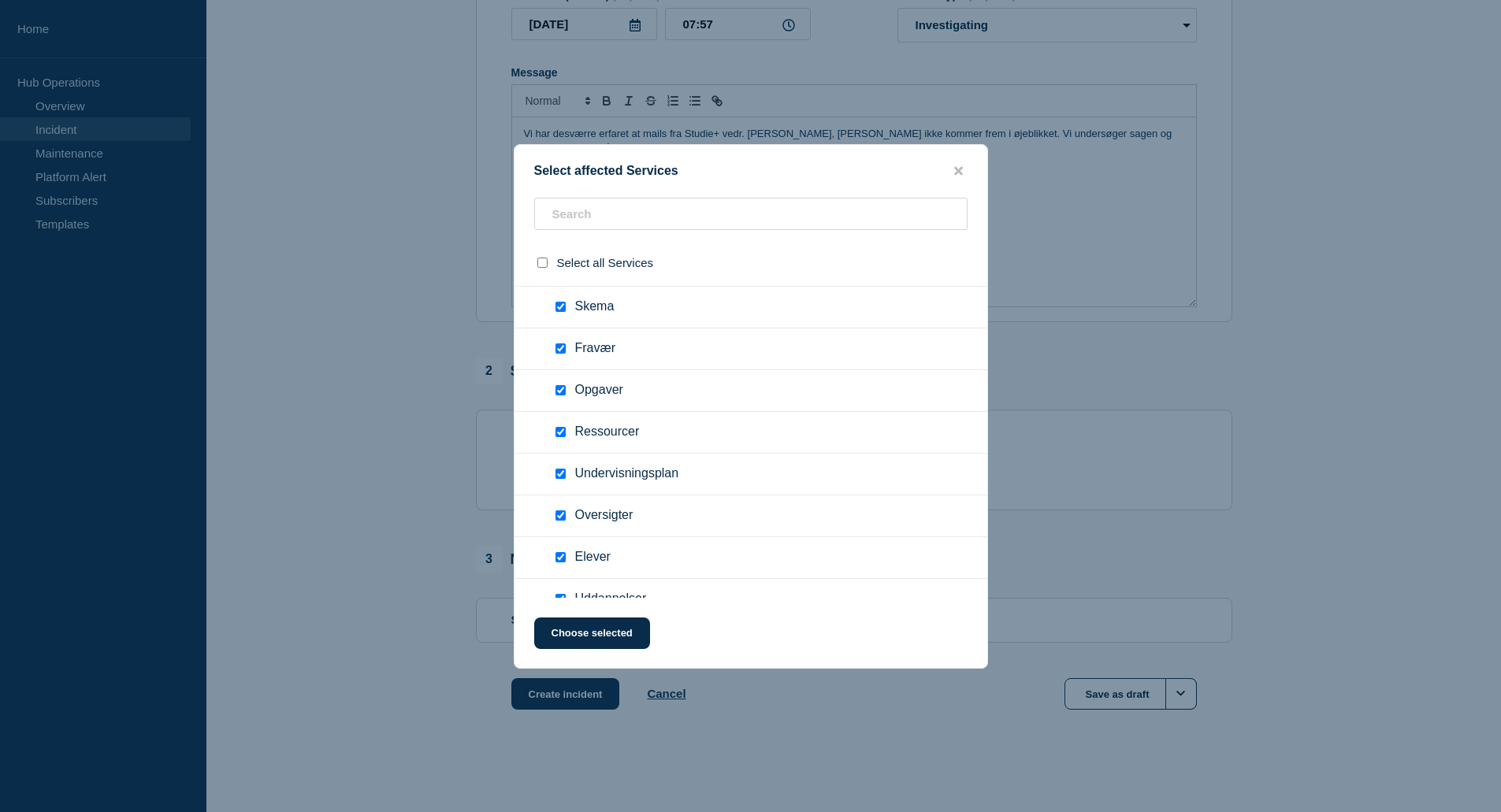
scroll to position [0, 0]
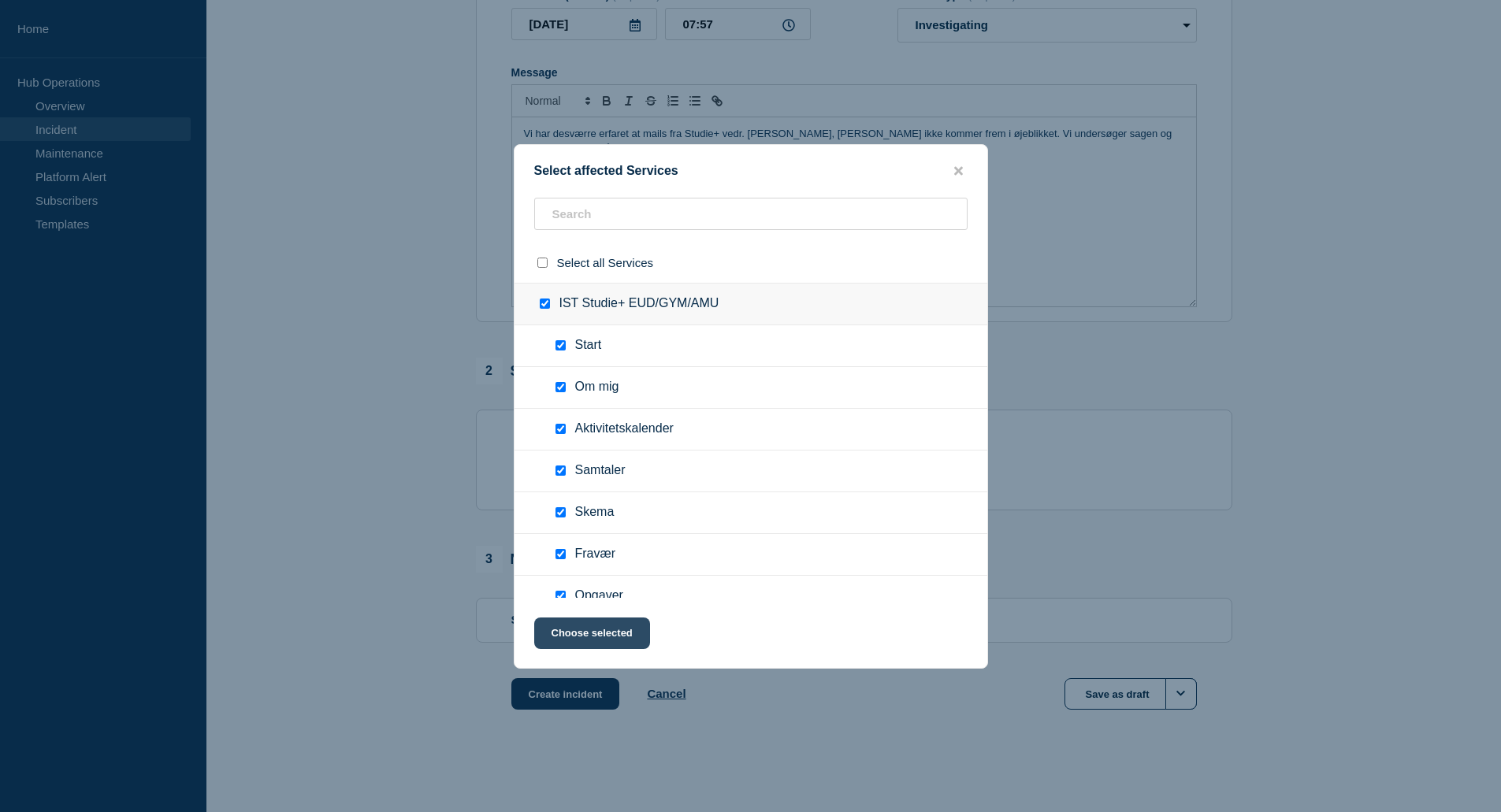
drag, startPoint x: 613, startPoint y: 622, endPoint x: 626, endPoint y: 625, distance: 13.3
click at [613, 623] on button "Choose selected" at bounding box center [592, 634] width 116 height 32
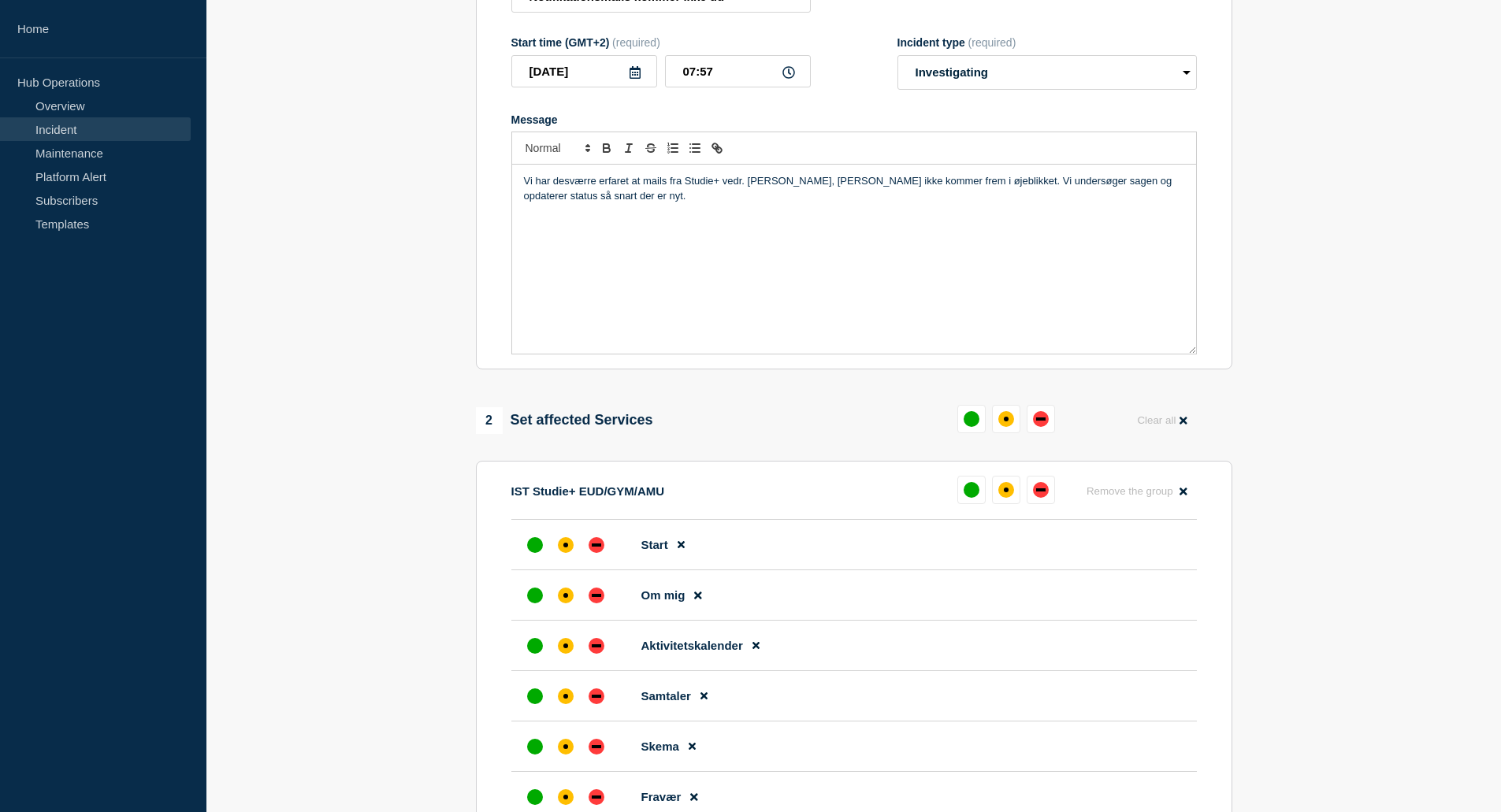
scroll to position [248, 0]
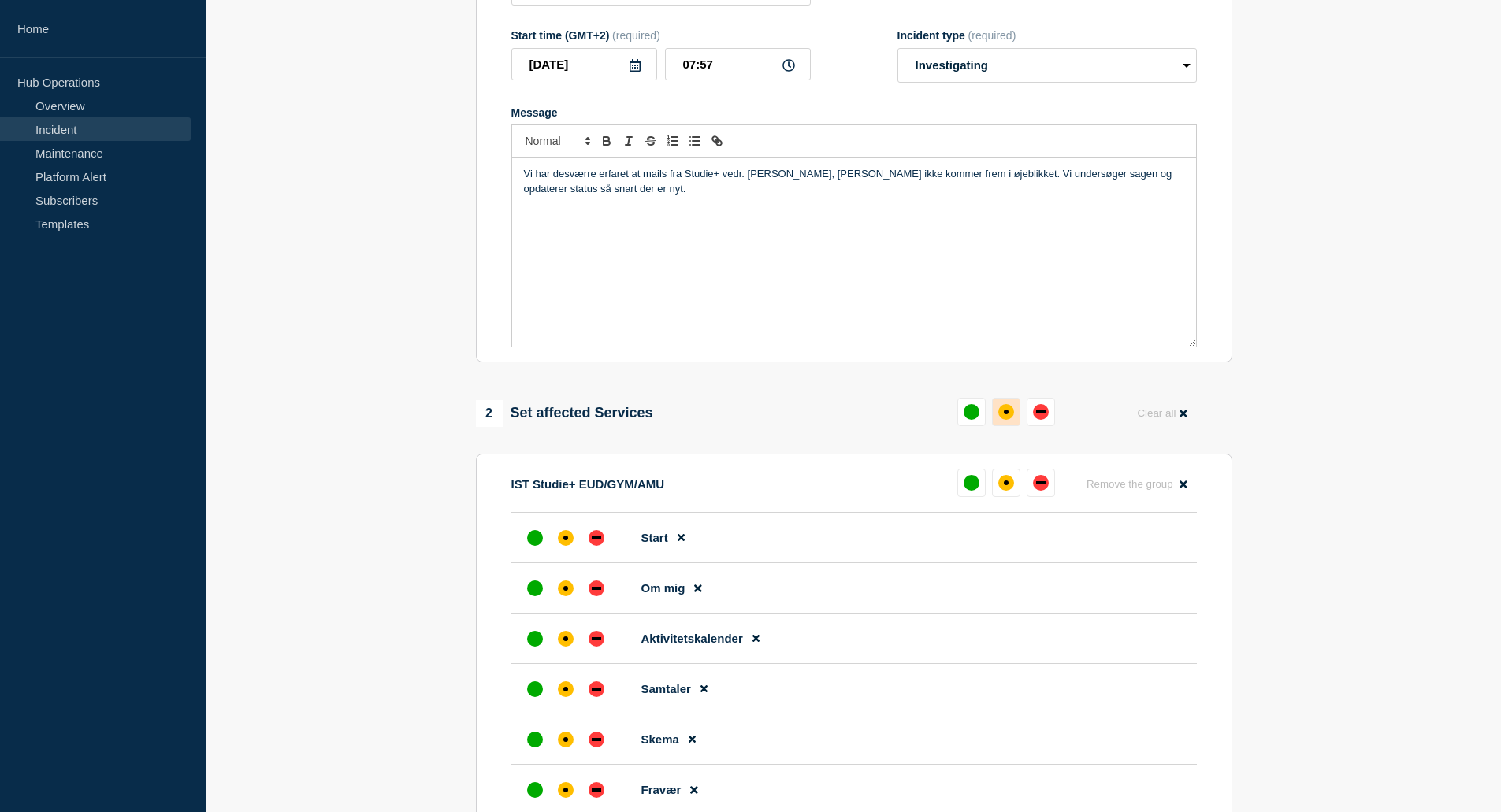
click at [1007, 420] on div "affected" at bounding box center [1006, 412] width 16 height 16
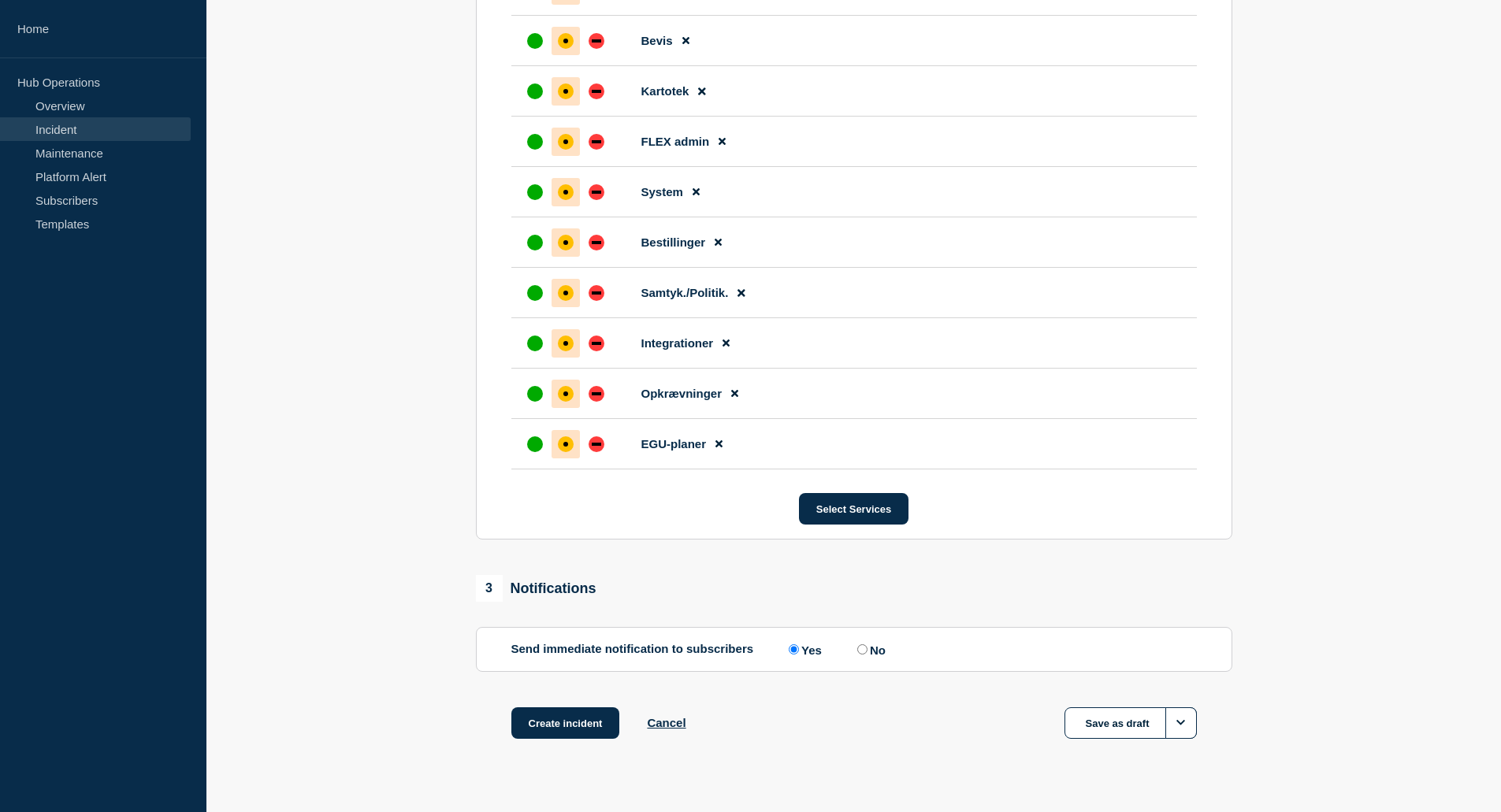
scroll to position [2812, 0]
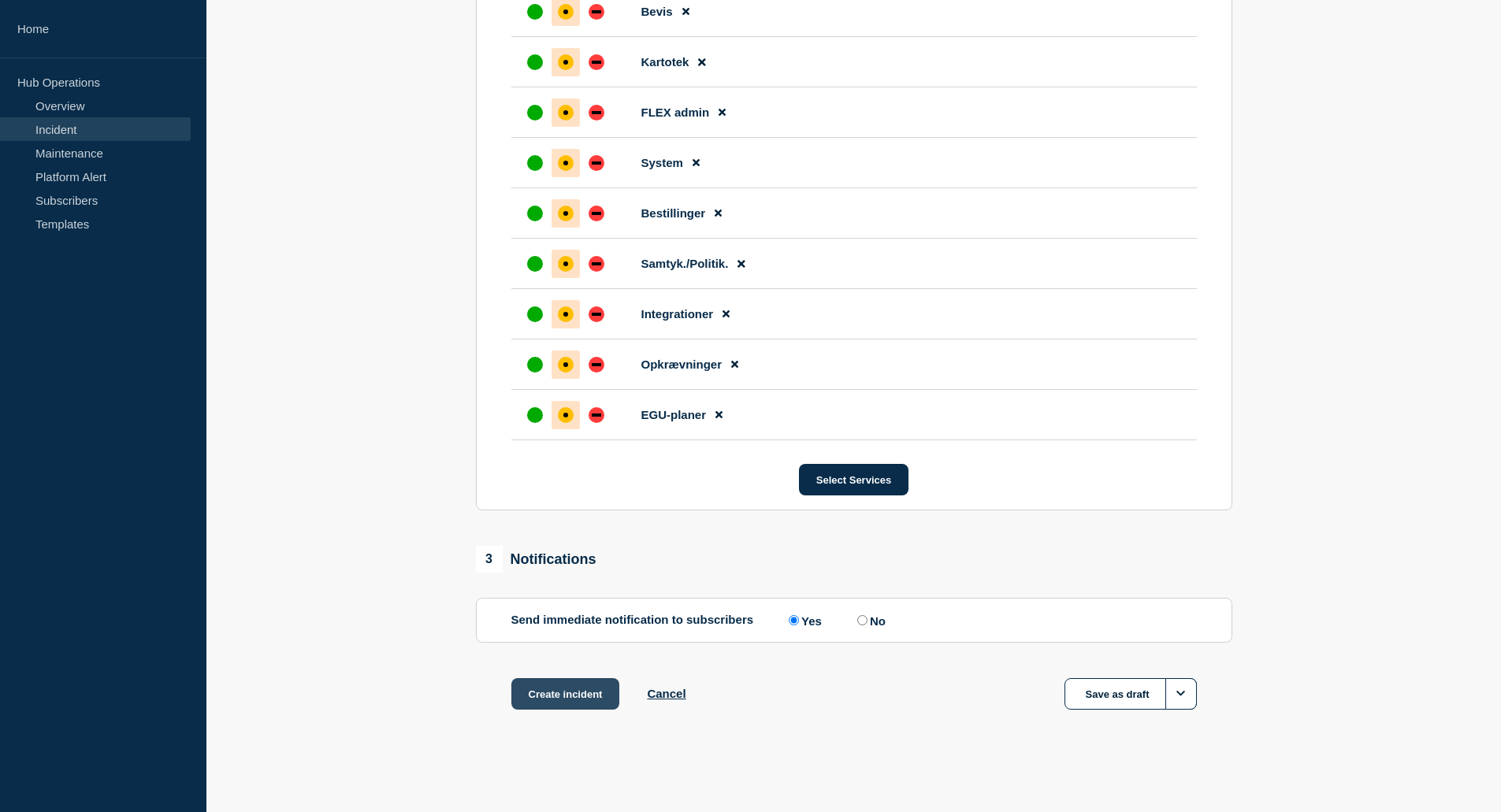
click at [578, 697] on button "Create incident" at bounding box center [566, 694] width 109 height 32
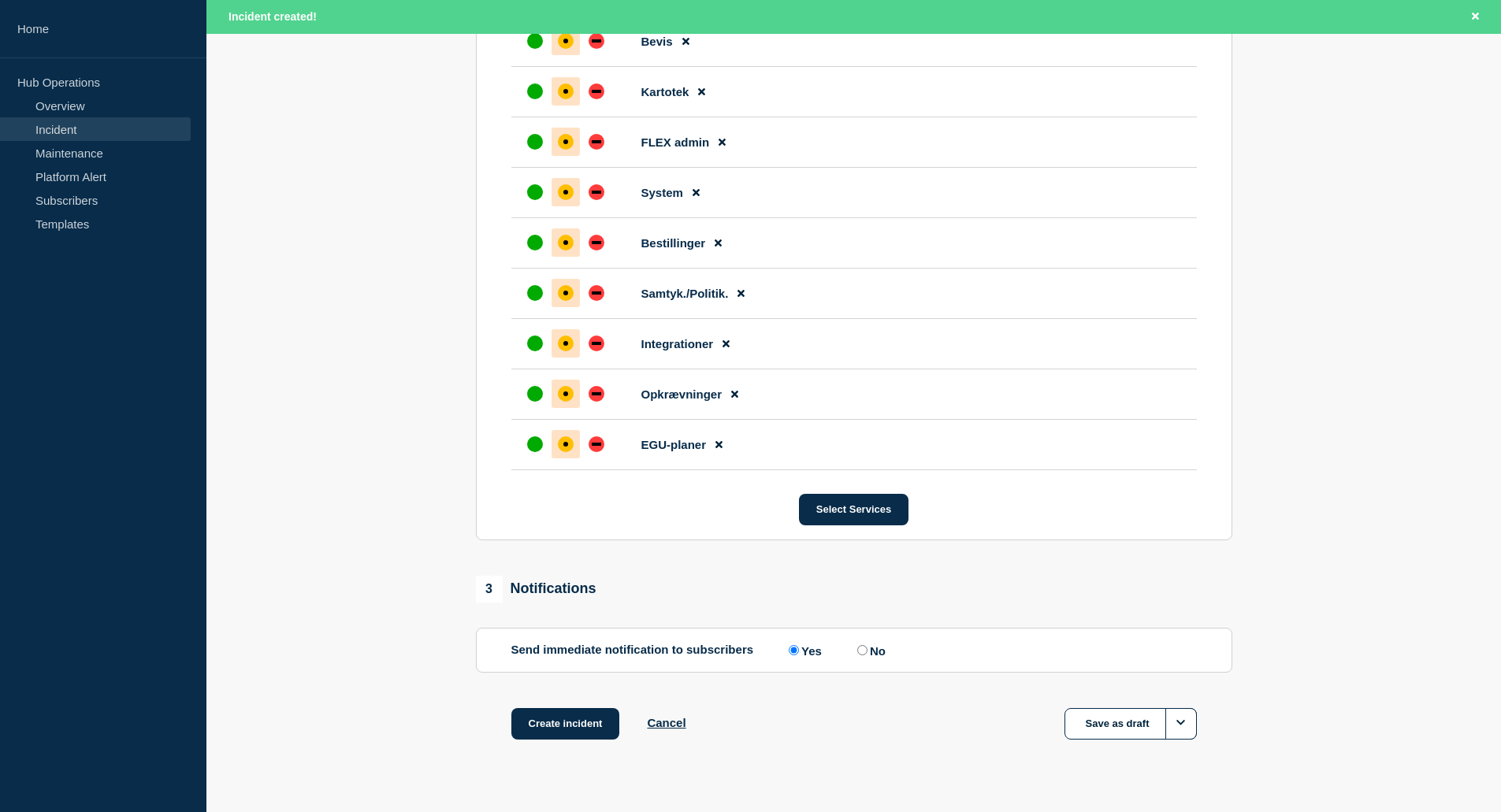
scroll to position [2846, 0]
